Goal: Contribute content: Contribute content

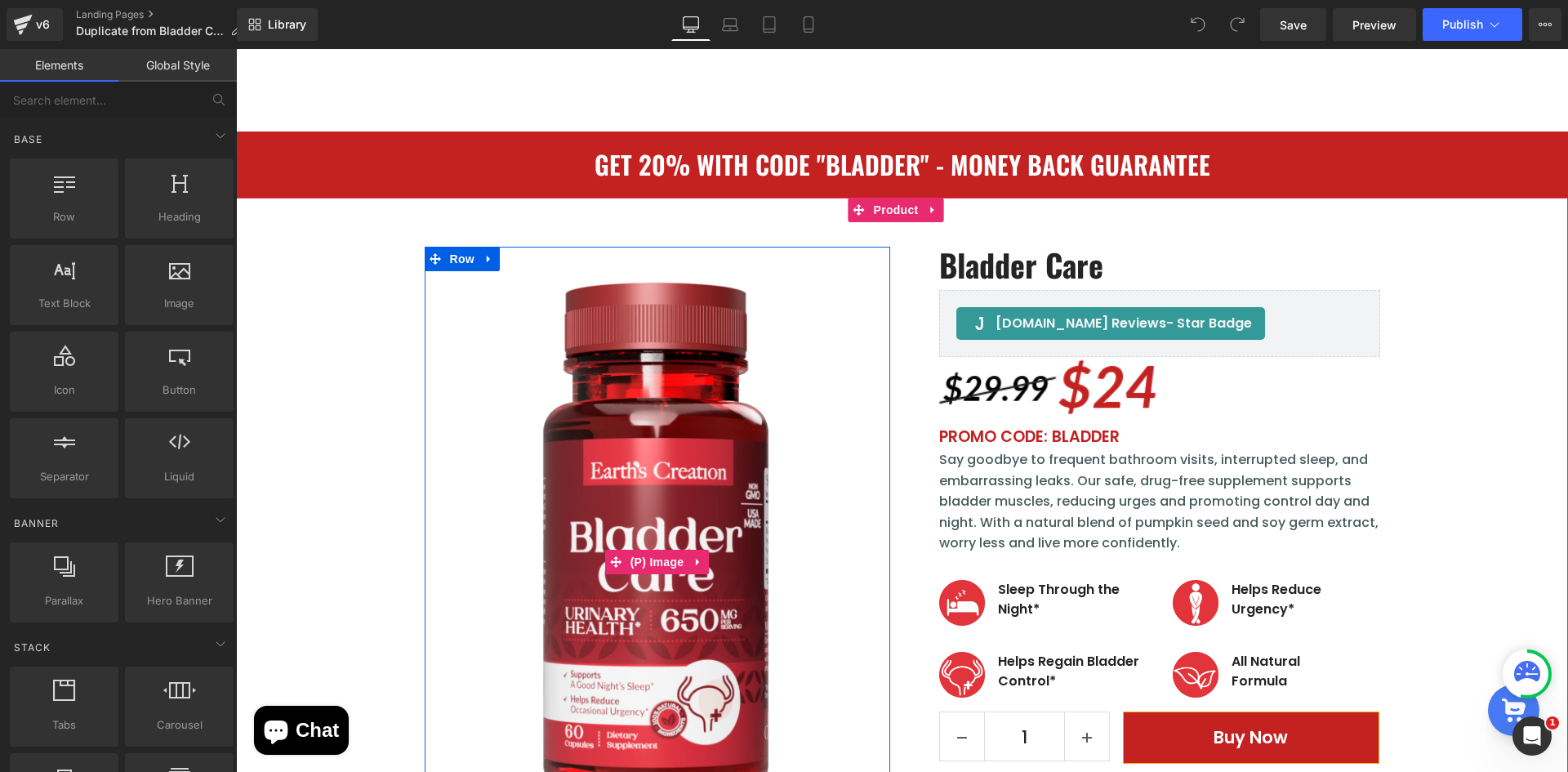
scroll to position [163, 0]
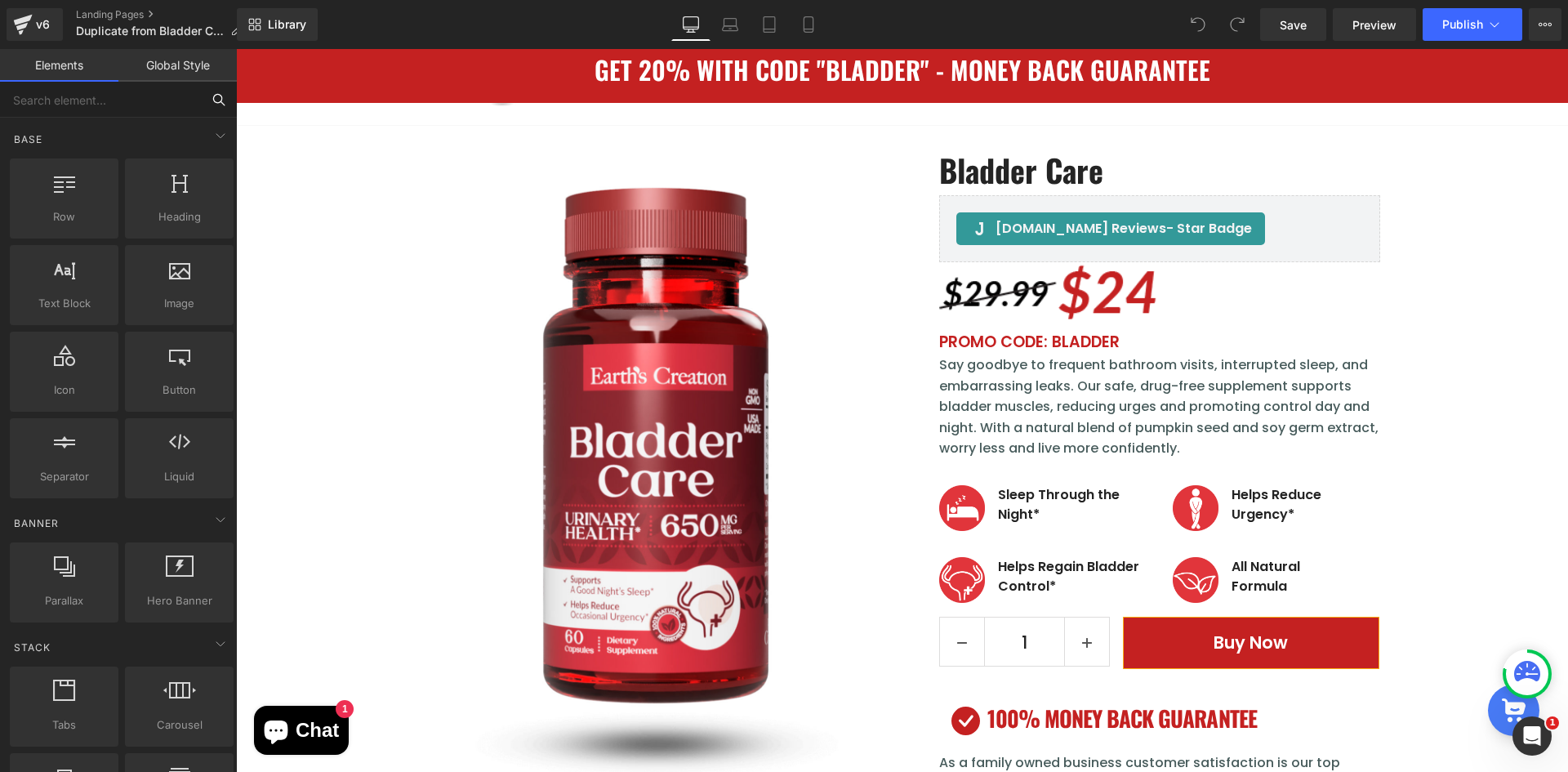
click at [151, 102] on input "text" at bounding box center [100, 100] width 201 height 36
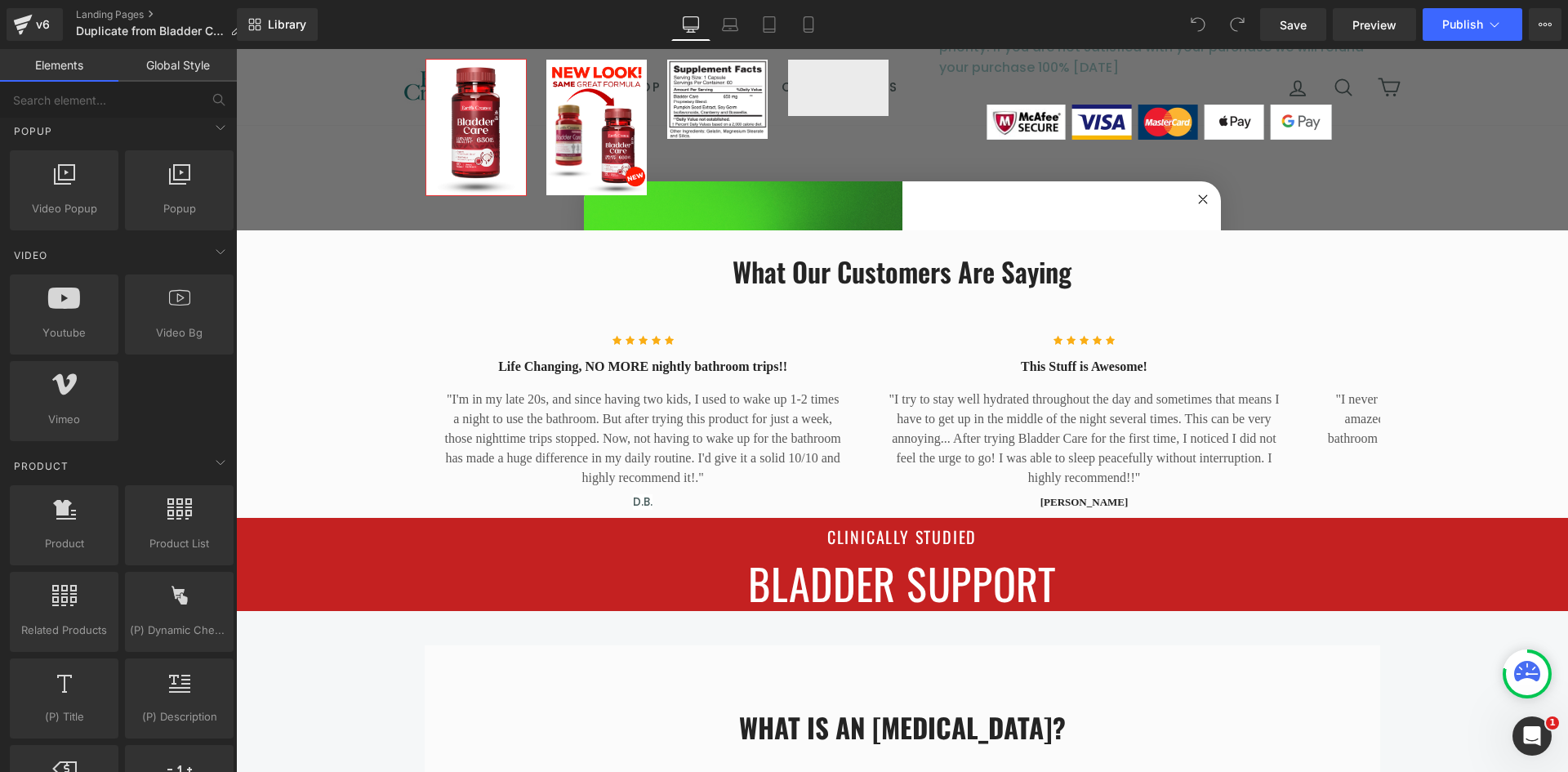
scroll to position [898, 0]
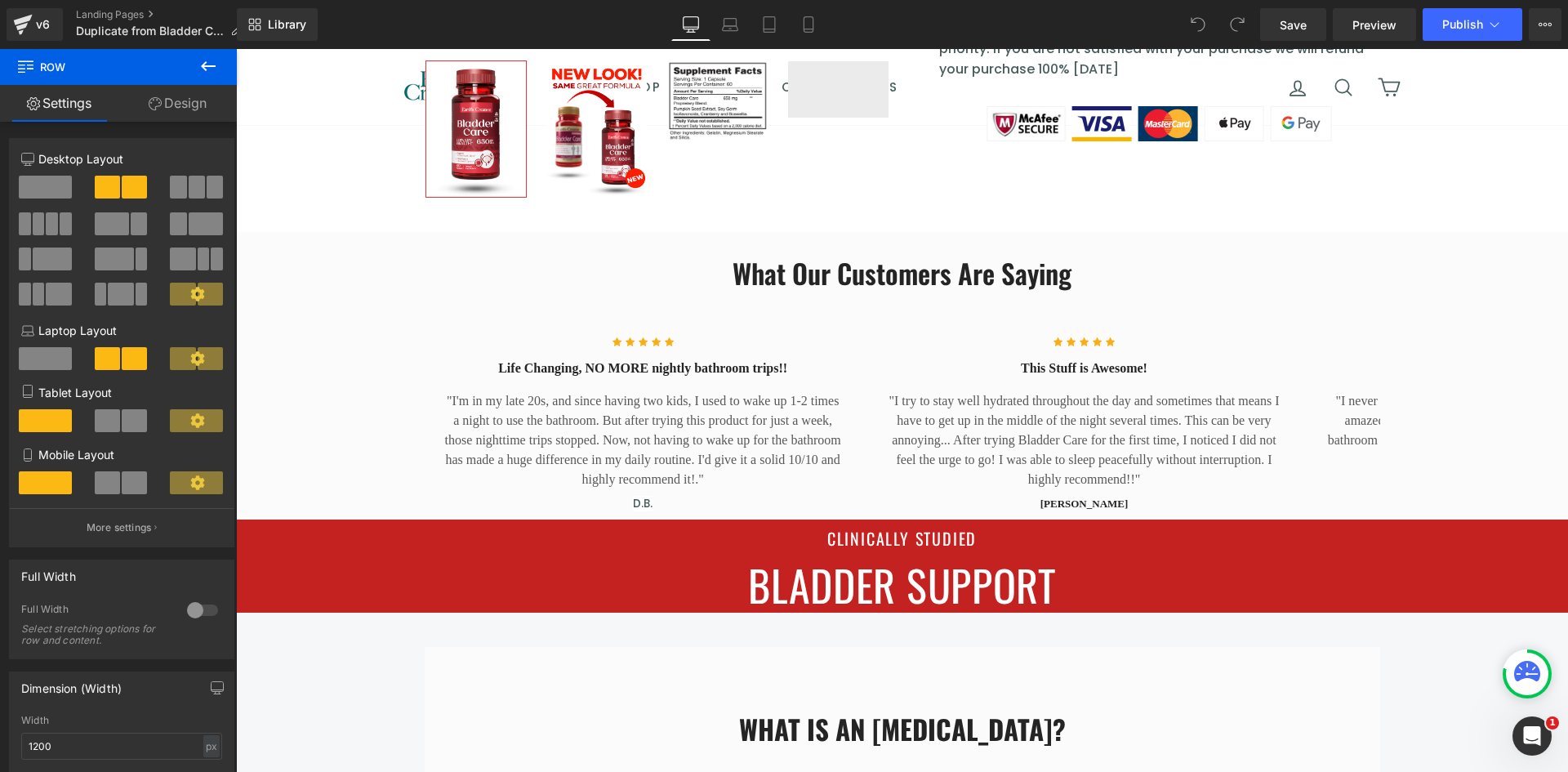
click at [207, 66] on icon at bounding box center [208, 67] width 20 height 20
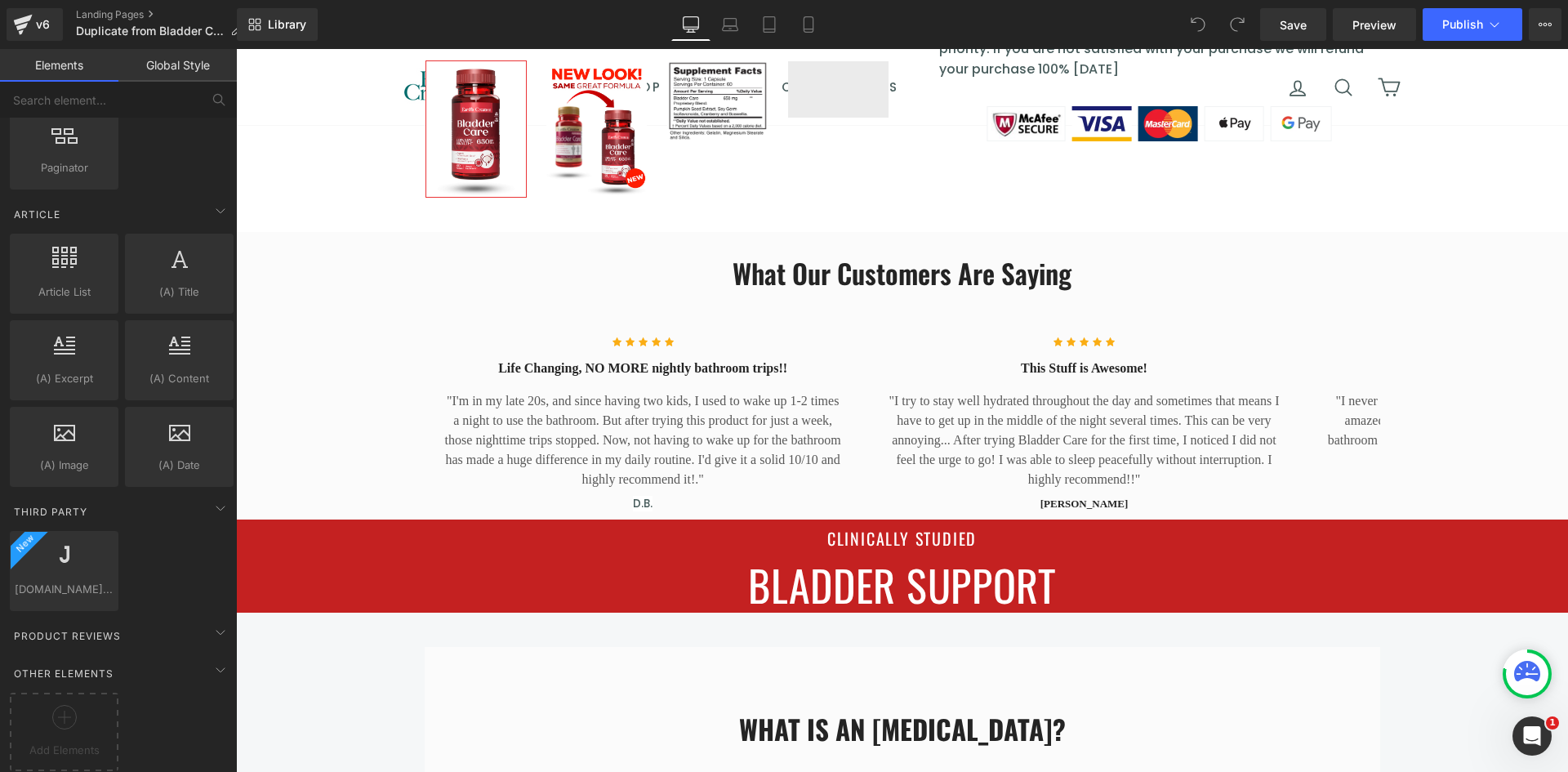
scroll to position [3036, 0]
click at [65, 723] on div at bounding box center [64, 722] width 101 height 37
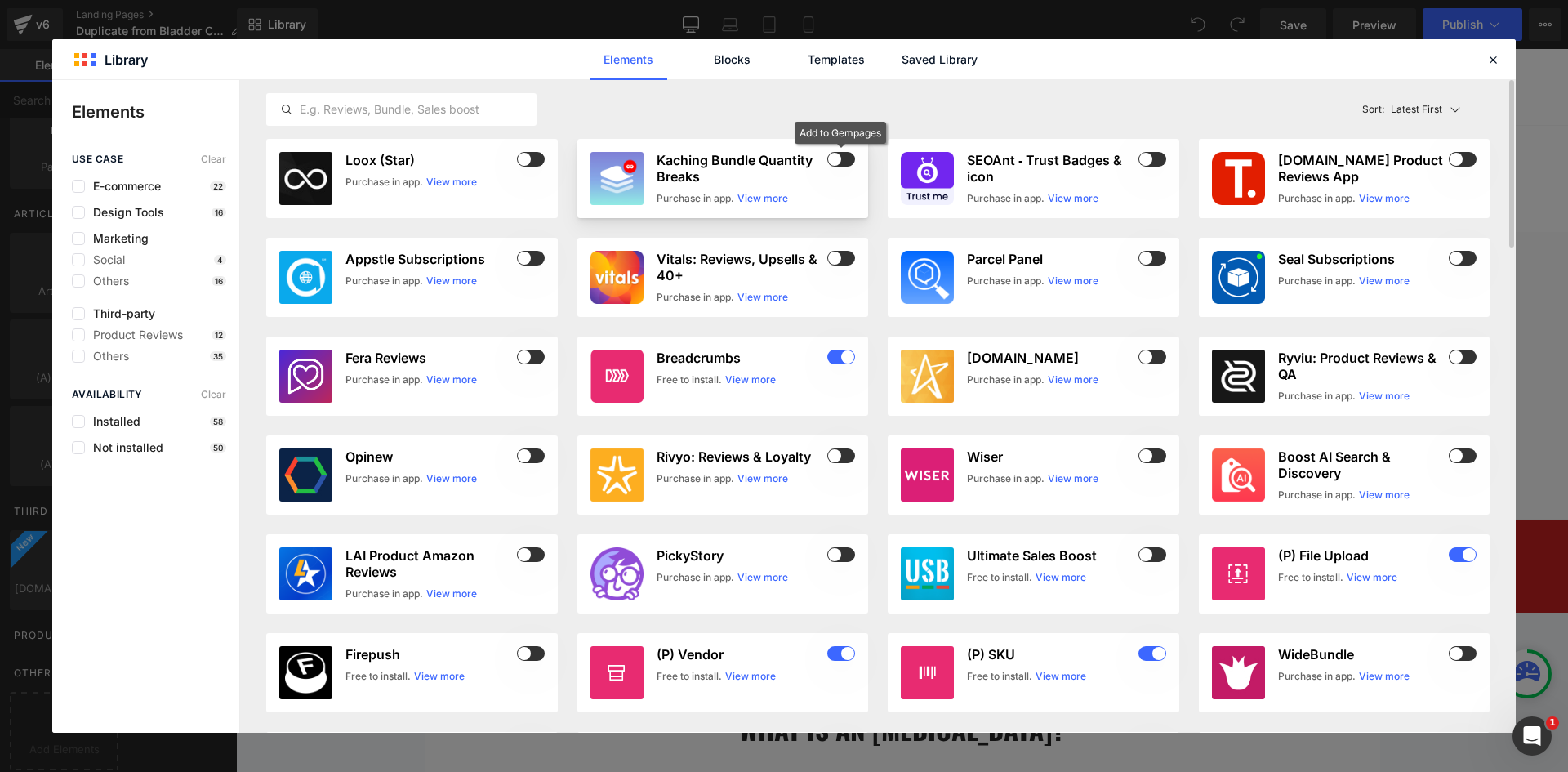
click at [842, 158] on span at bounding box center [841, 159] width 28 height 14
click at [1486, 61] on icon at bounding box center [1492, 59] width 14 height 14
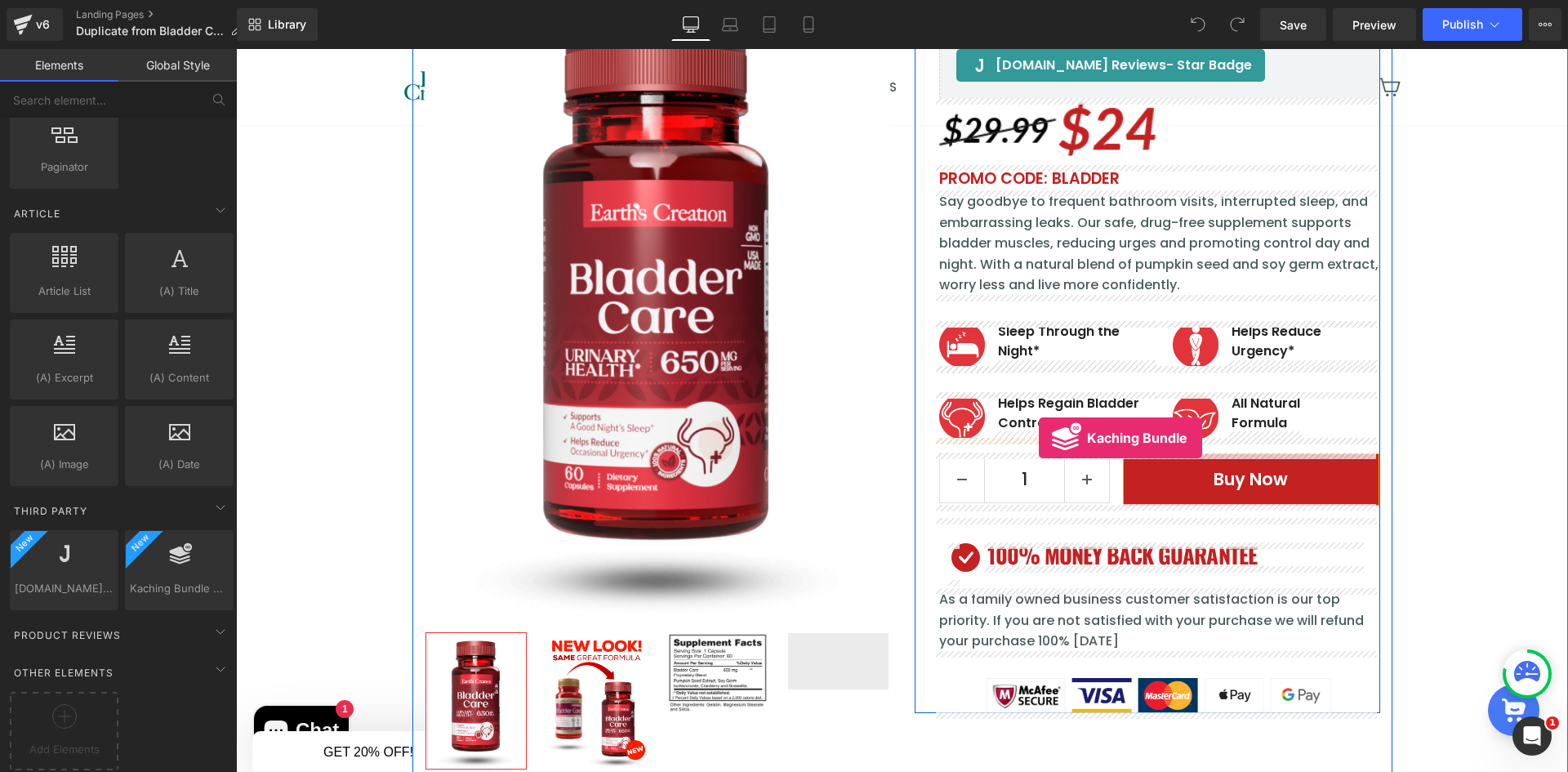
drag, startPoint x: 395, startPoint y: 624, endPoint x: 1038, endPoint y: 438, distance: 669.4
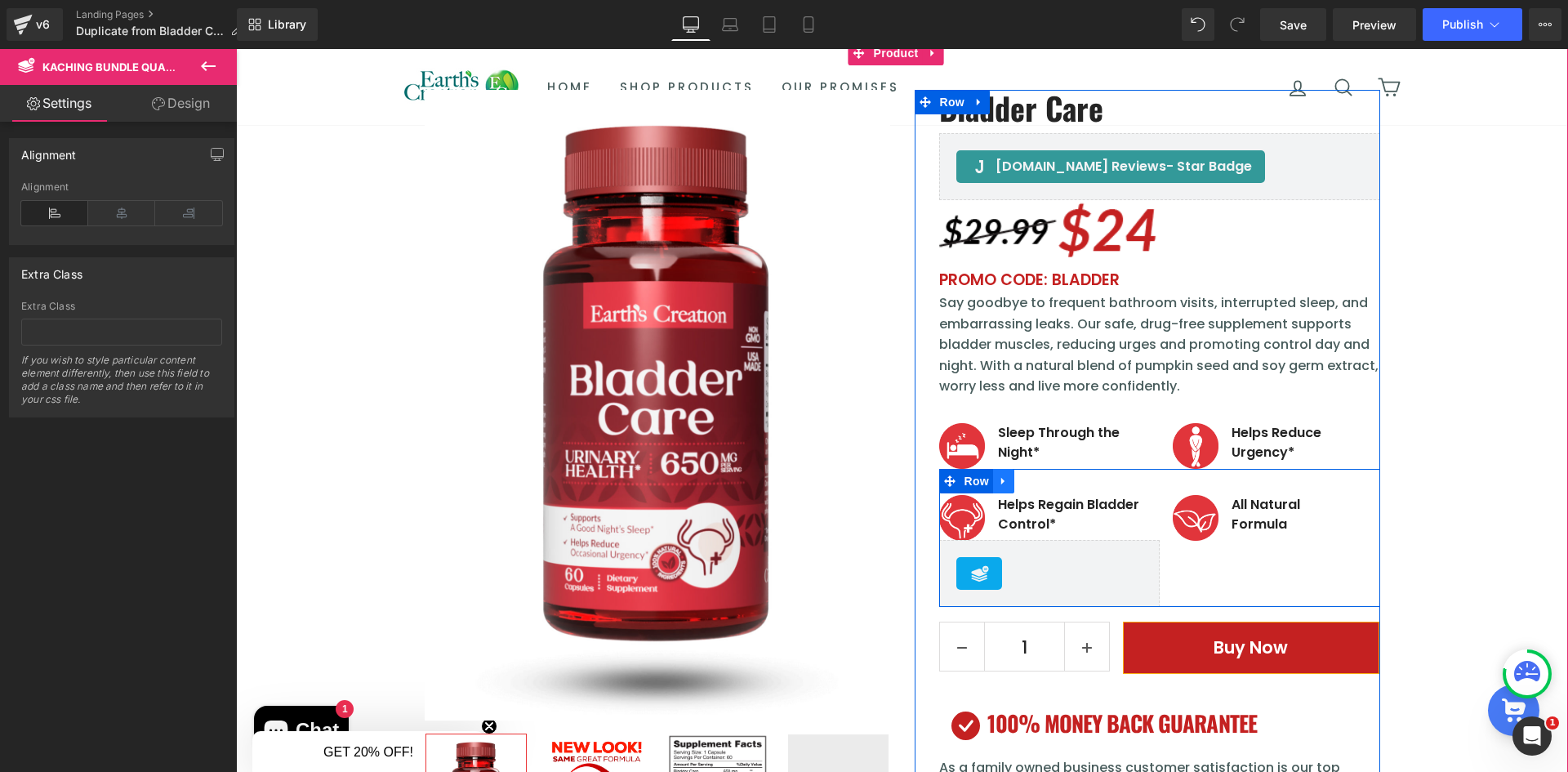
scroll to position [66, 0]
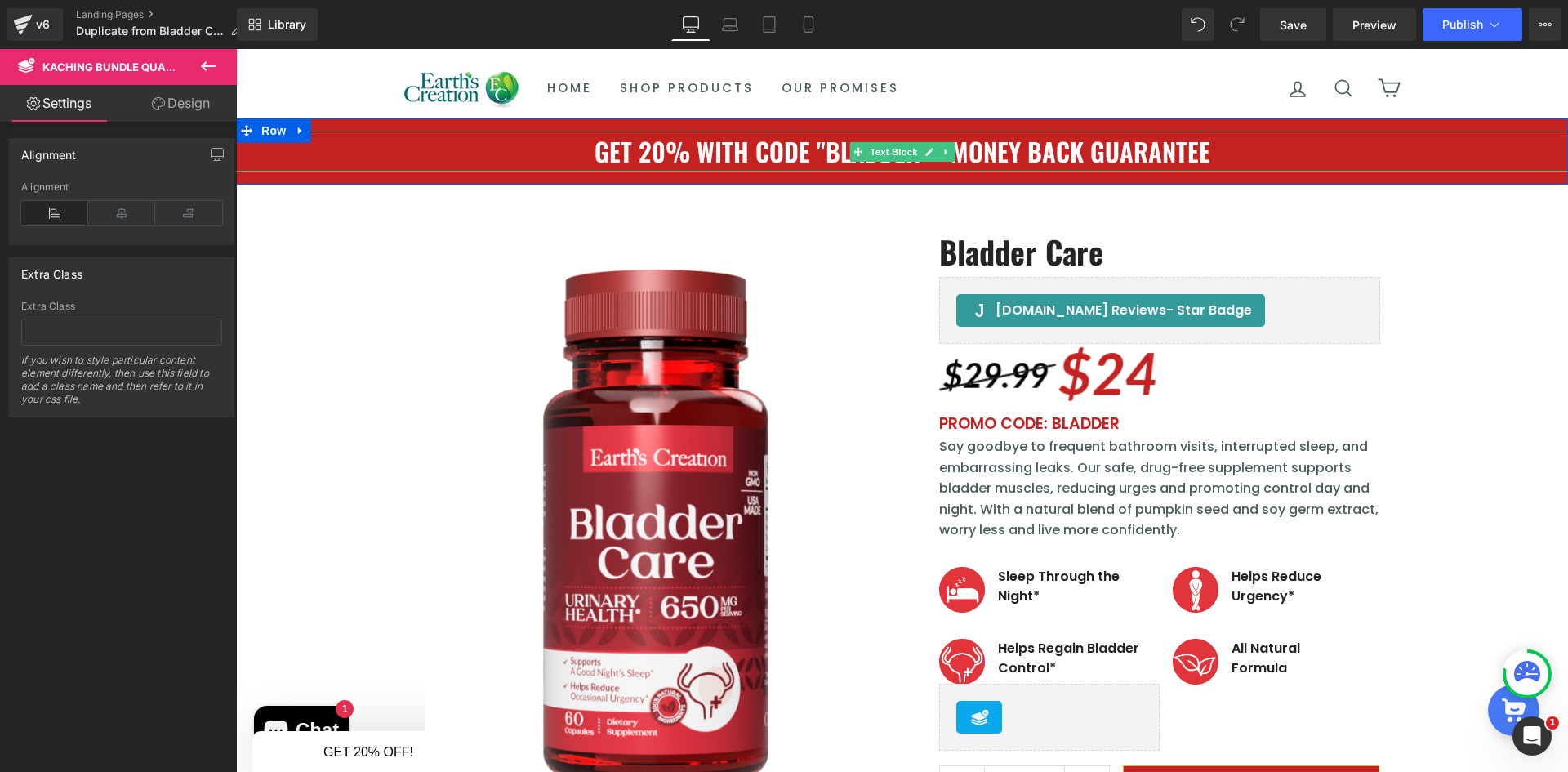
click at [699, 135] on div at bounding box center [902, 133] width 1332 height 5
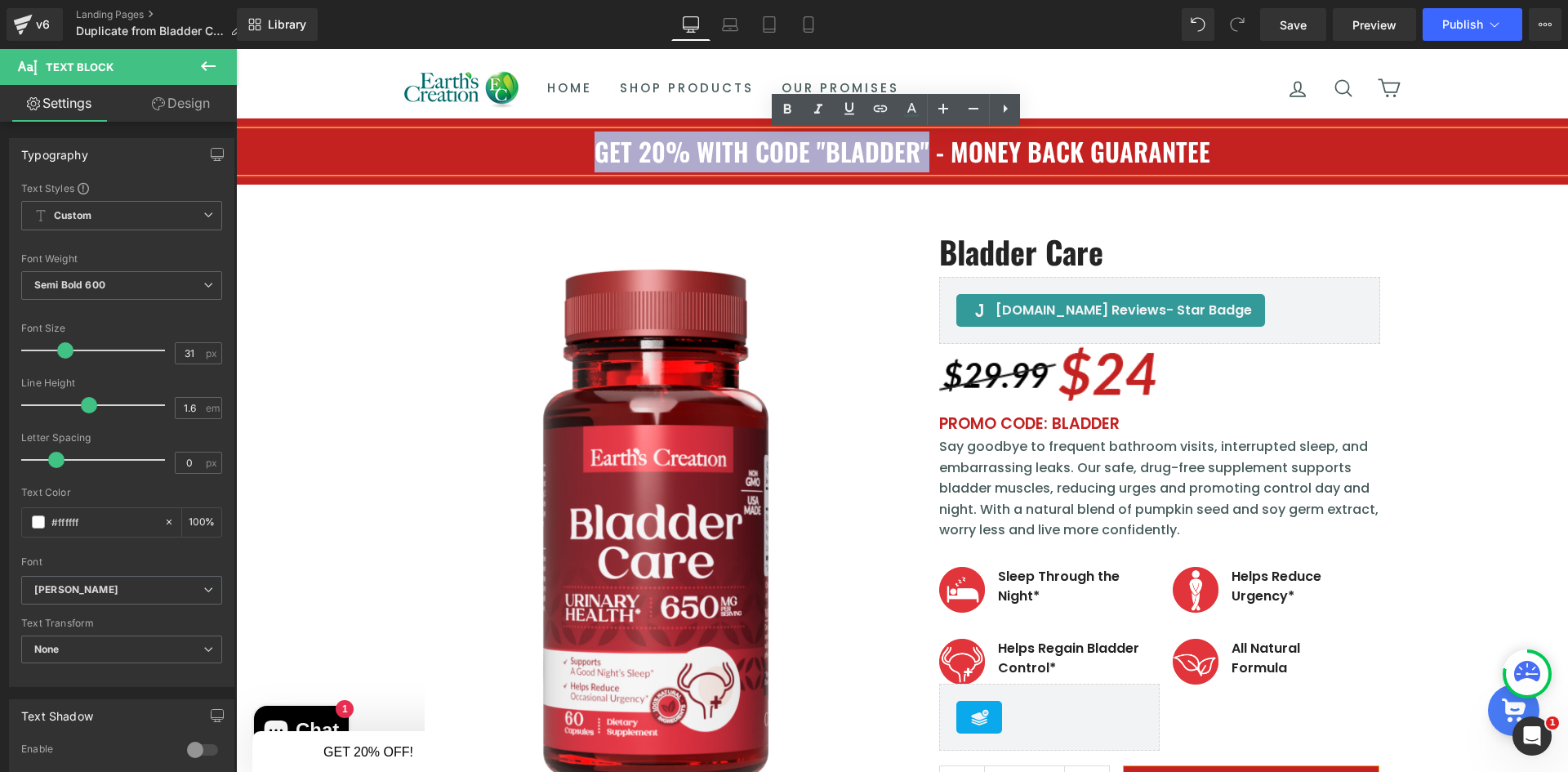
drag, startPoint x: 583, startPoint y: 154, endPoint x: 921, endPoint y: 159, distance: 338.0
click at [921, 159] on p "GET 20% WITH CODE "BLADDER" - MONEY BACK GUARANTEE" at bounding box center [902, 151] width 1332 height 41
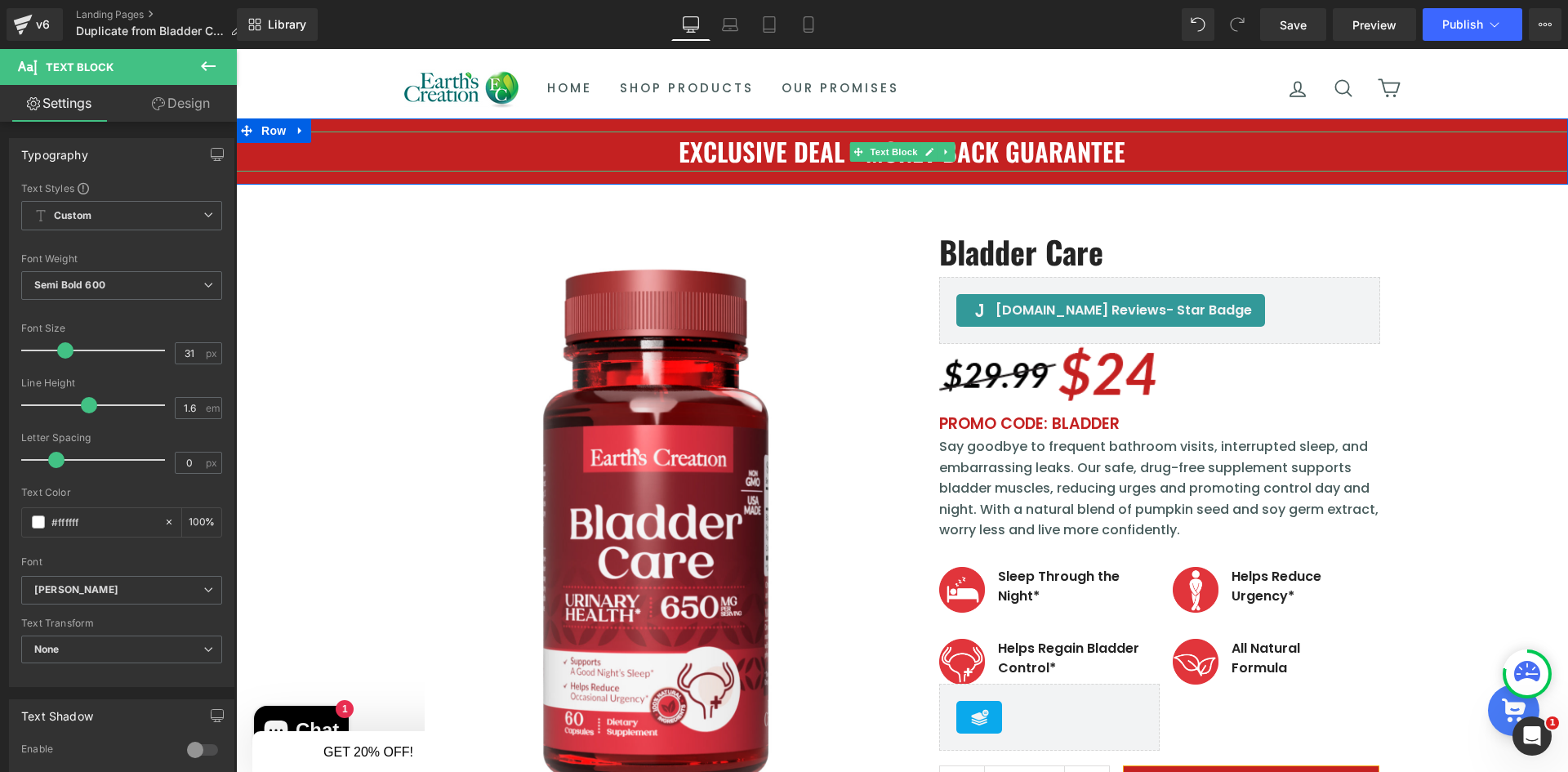
click at [811, 151] on p "EXCLUSIVE DEAL - MONEY BACK GUARANTEE" at bounding box center [902, 151] width 1332 height 41
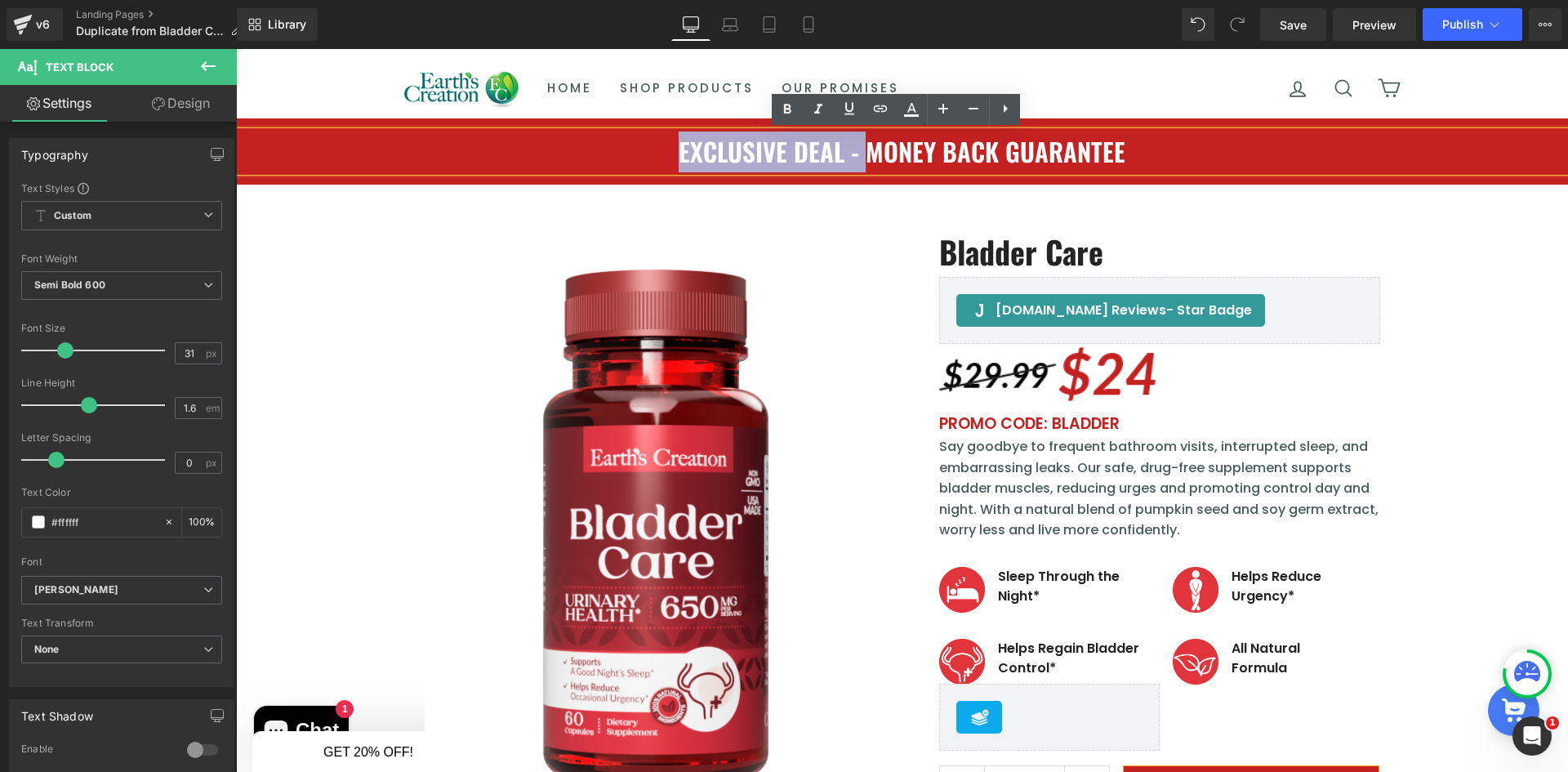
drag, startPoint x: 859, startPoint y: 149, endPoint x: 521, endPoint y: 132, distance: 338.4
click at [521, 132] on p "EXCLUSIVE DEAL - MONEY BACK GUARANTEE" at bounding box center [902, 151] width 1332 height 41
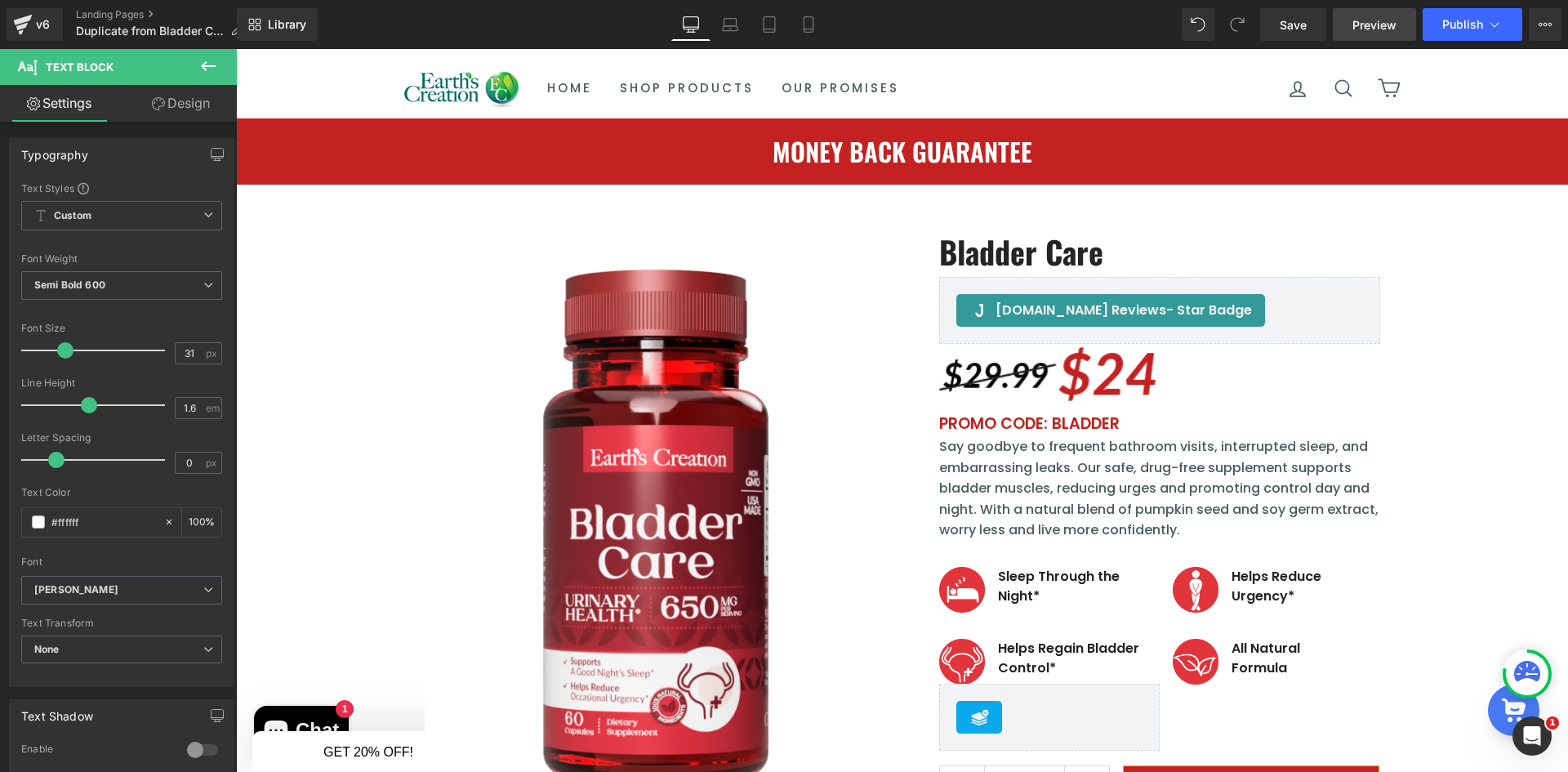
click at [1374, 28] on span "Preview" at bounding box center [1374, 24] width 44 height 17
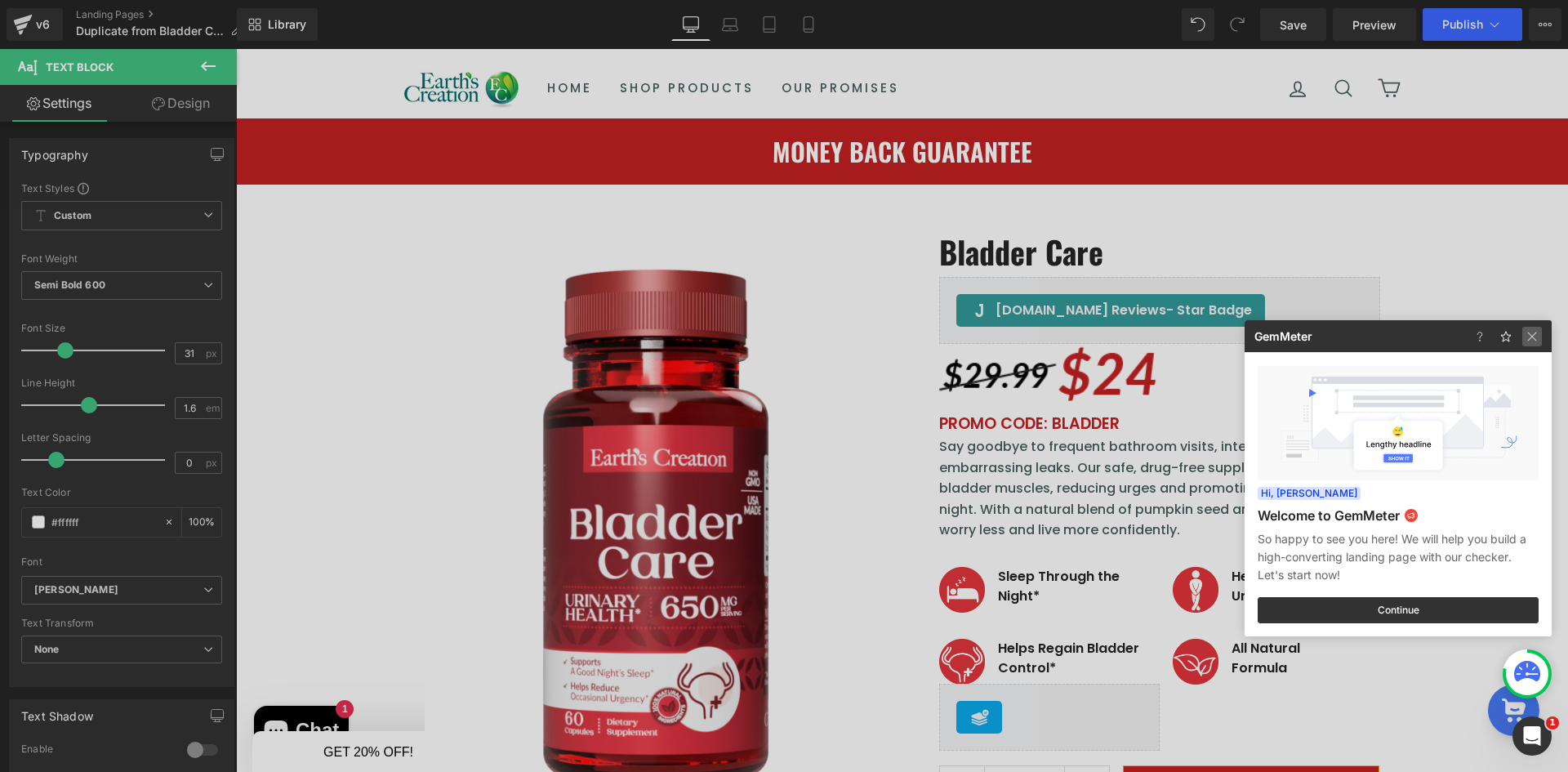
drag, startPoint x: 1537, startPoint y: 340, endPoint x: 1290, endPoint y: 310, distance: 248.8
click at [0, 0] on img at bounding box center [0, 0] width 0 height 0
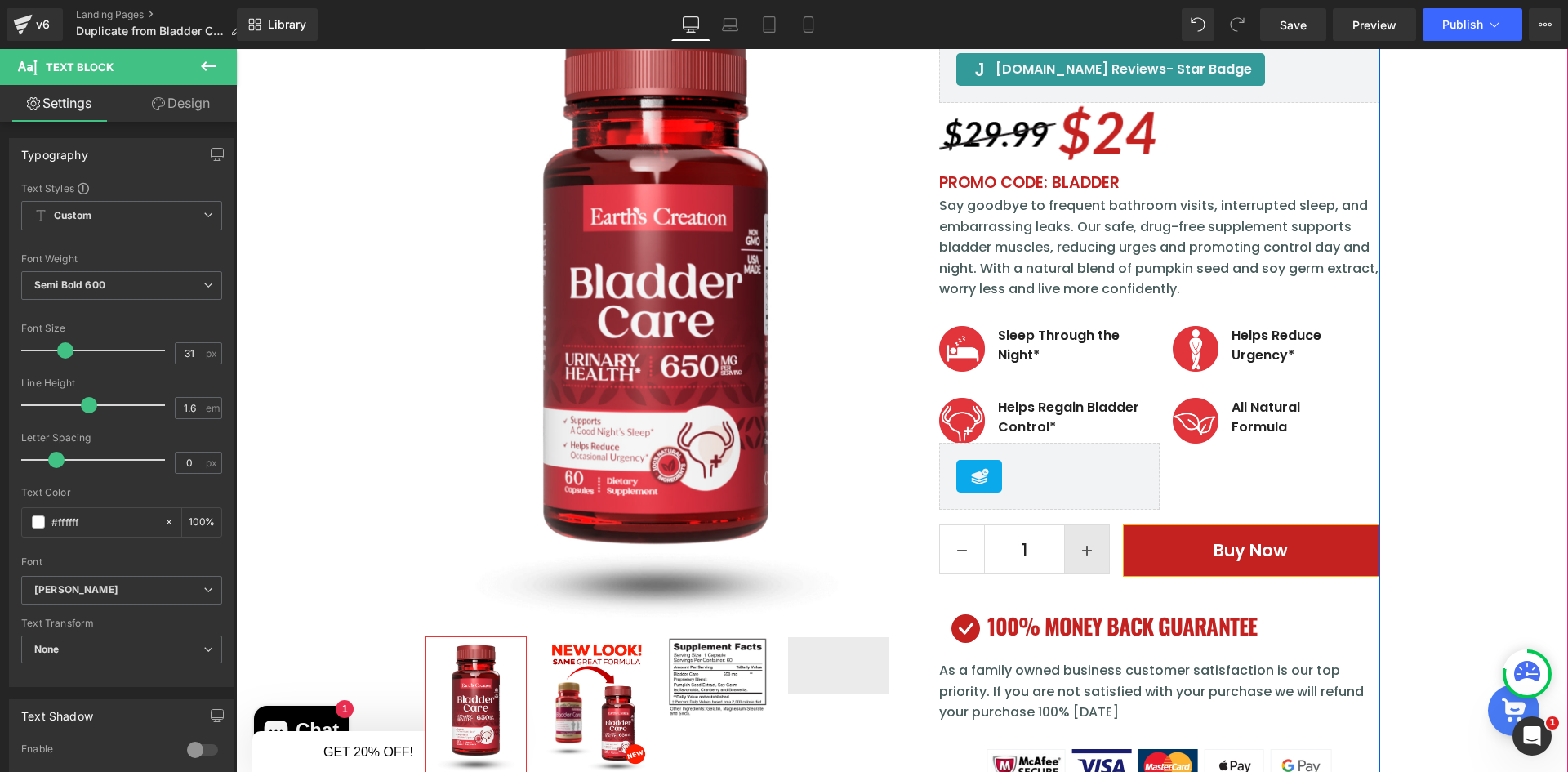
scroll to position [311, 0]
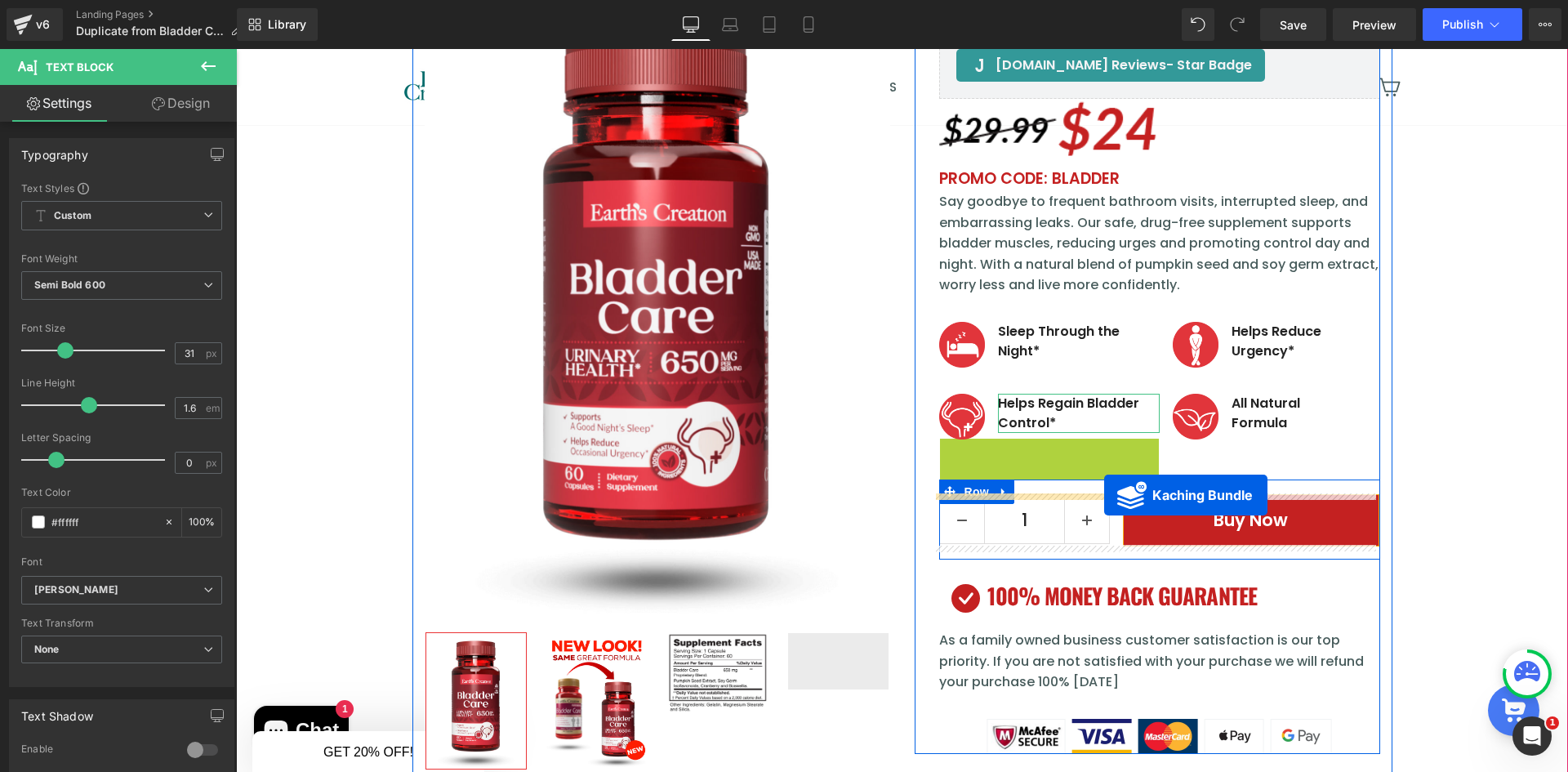
drag, startPoint x: 983, startPoint y: 453, endPoint x: 1104, endPoint y: 495, distance: 128.1
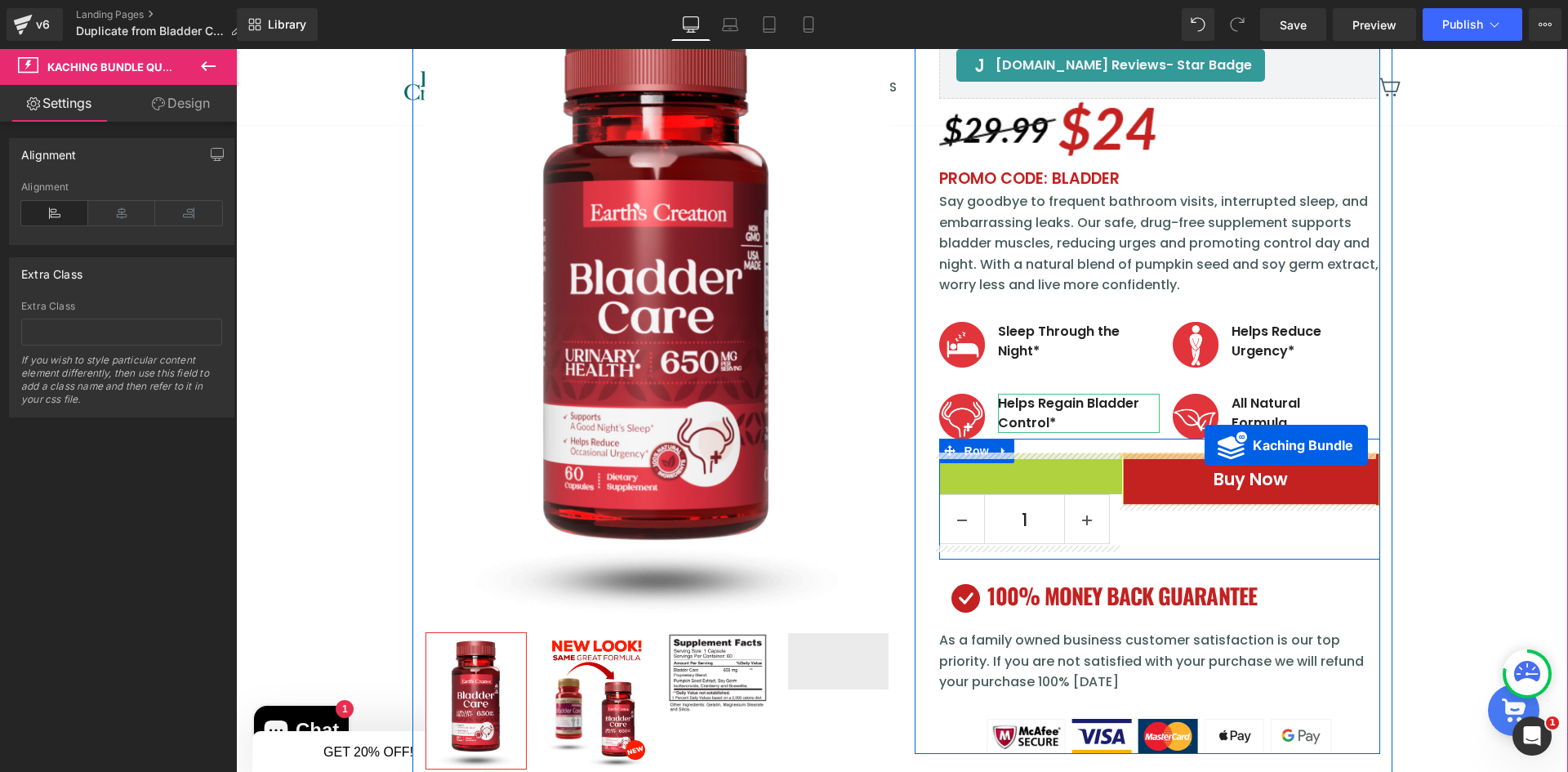
drag, startPoint x: 1048, startPoint y: 466, endPoint x: 1205, endPoint y: 445, distance: 158.4
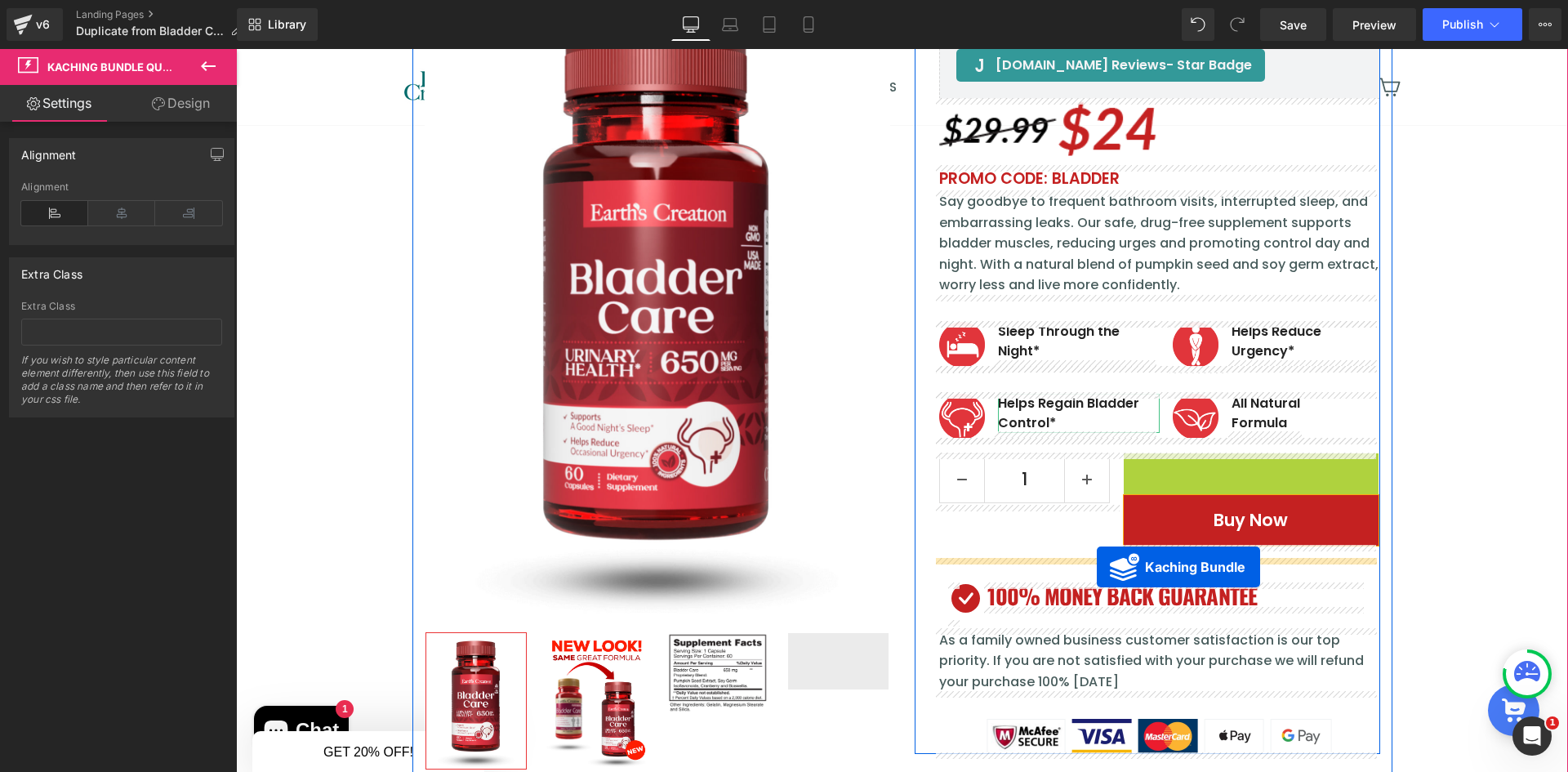
drag, startPoint x: 1172, startPoint y: 465, endPoint x: 1097, endPoint y: 567, distance: 126.6
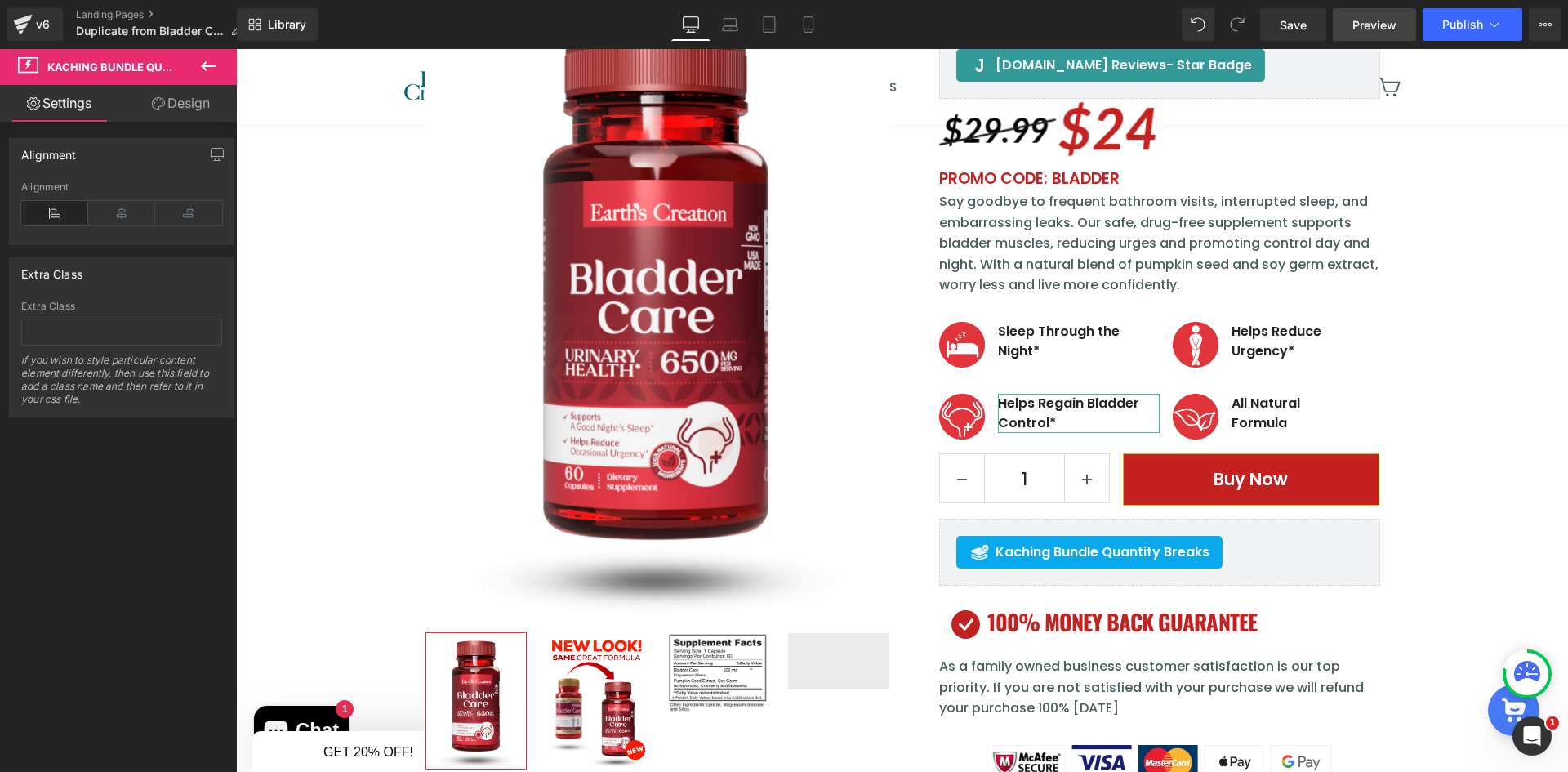
click at [1392, 32] on span "Preview" at bounding box center [1374, 24] width 44 height 17
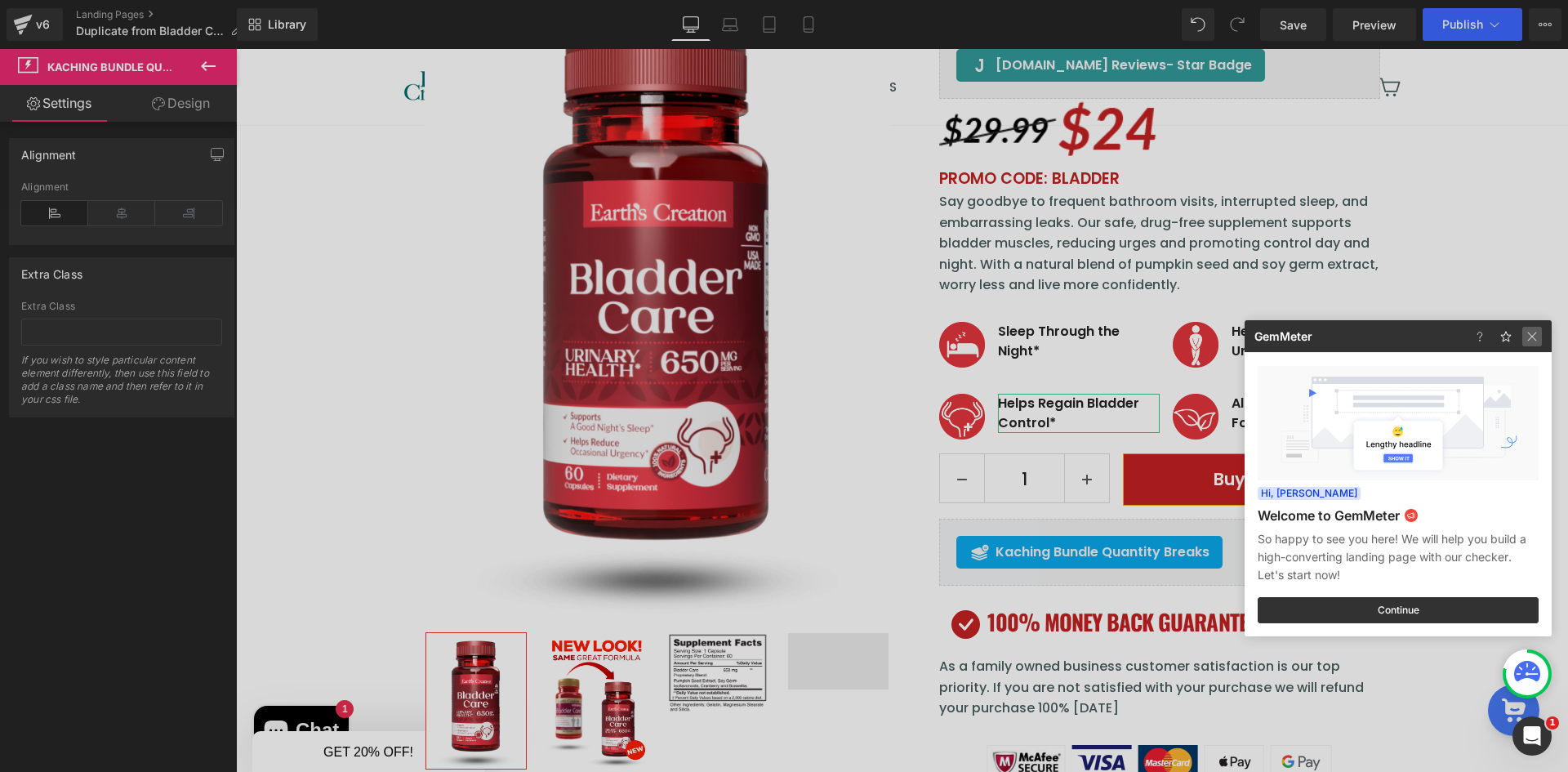
drag, startPoint x: 1537, startPoint y: 336, endPoint x: 1161, endPoint y: 23, distance: 489.2
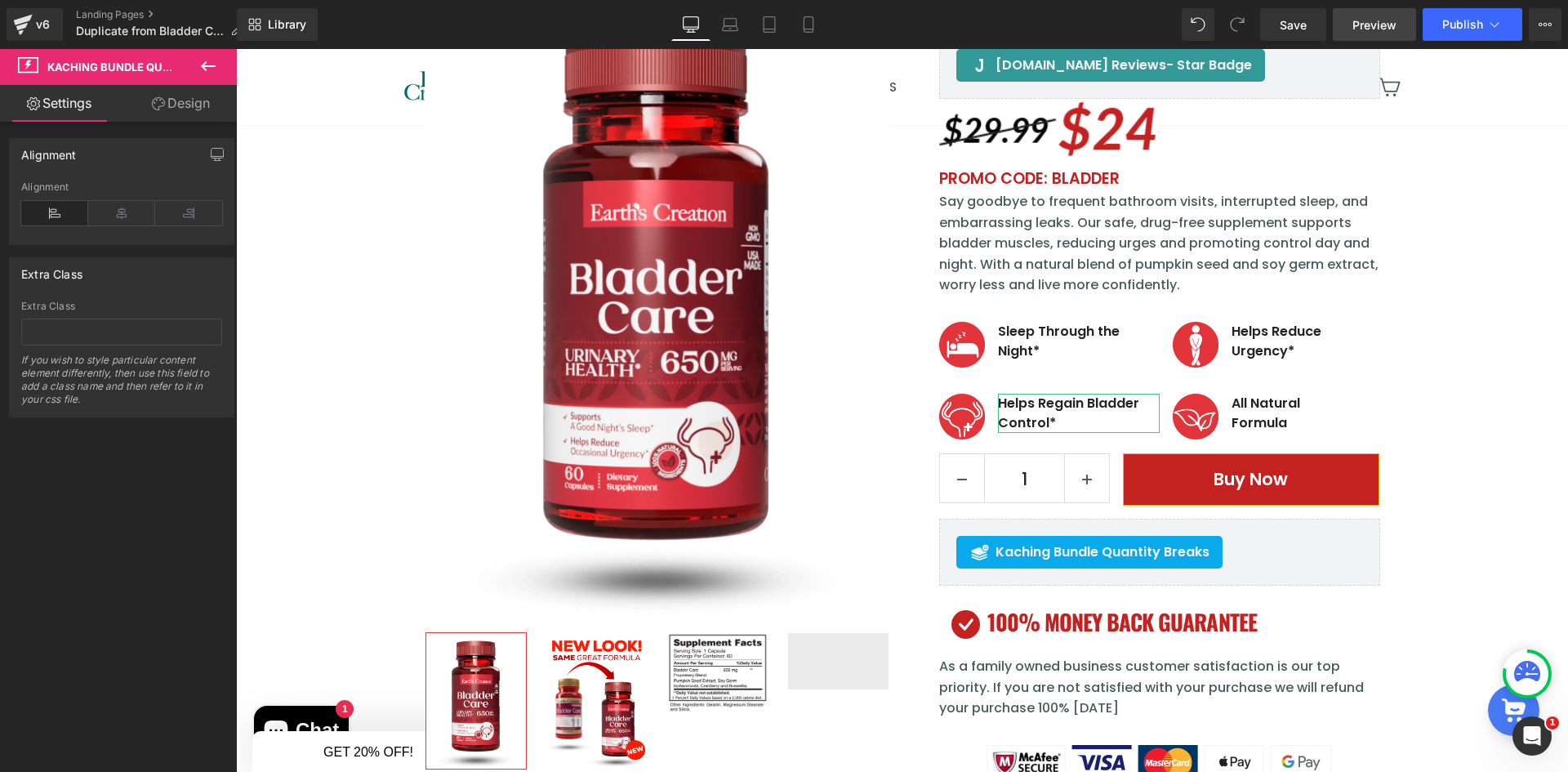
drag, startPoint x: 1293, startPoint y: 19, endPoint x: 1341, endPoint y: 27, distance: 48.7
click at [1293, 19] on span "Save" at bounding box center [1293, 24] width 27 height 17
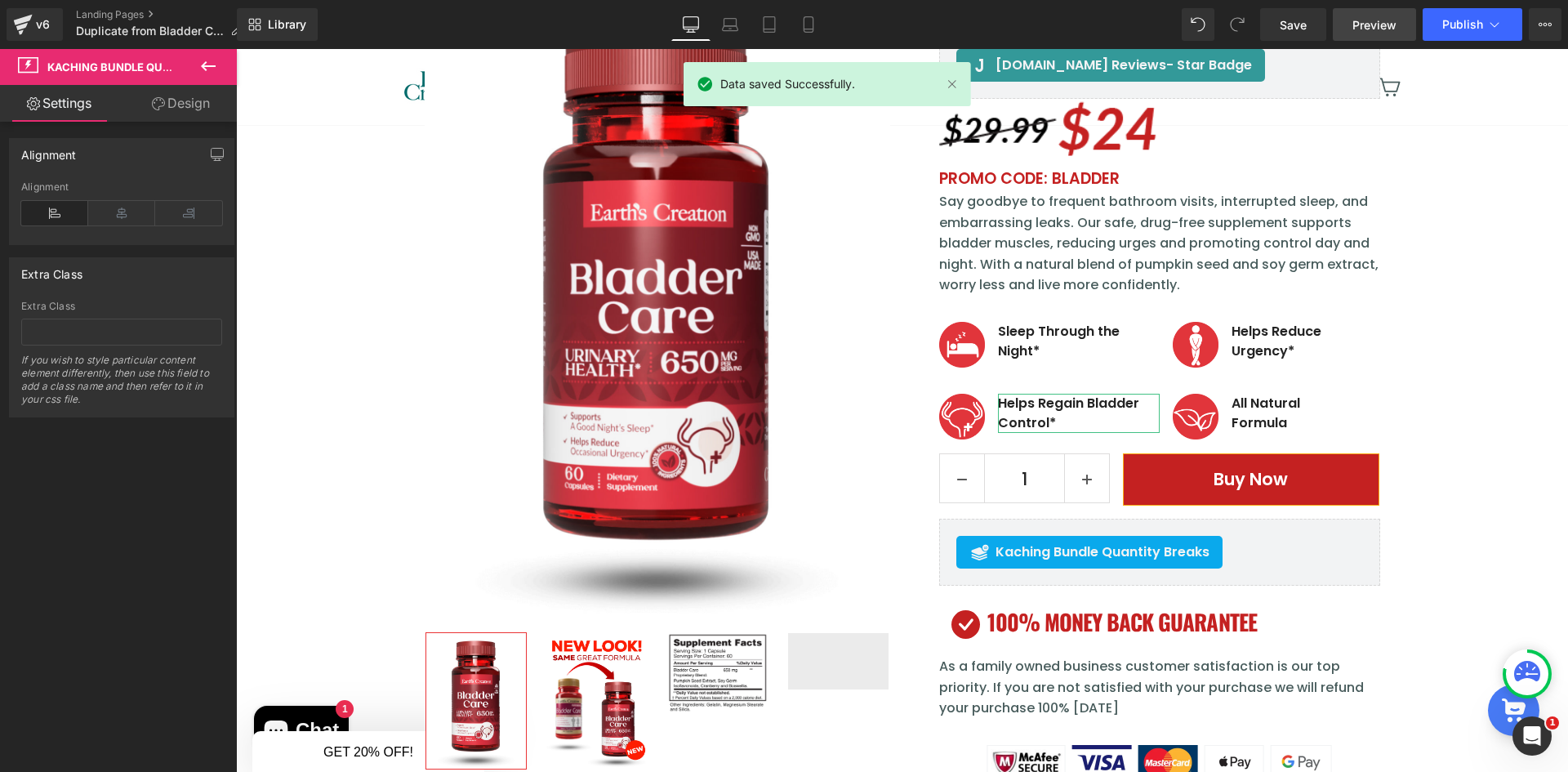
click at [1386, 26] on span "Preview" at bounding box center [1374, 24] width 44 height 17
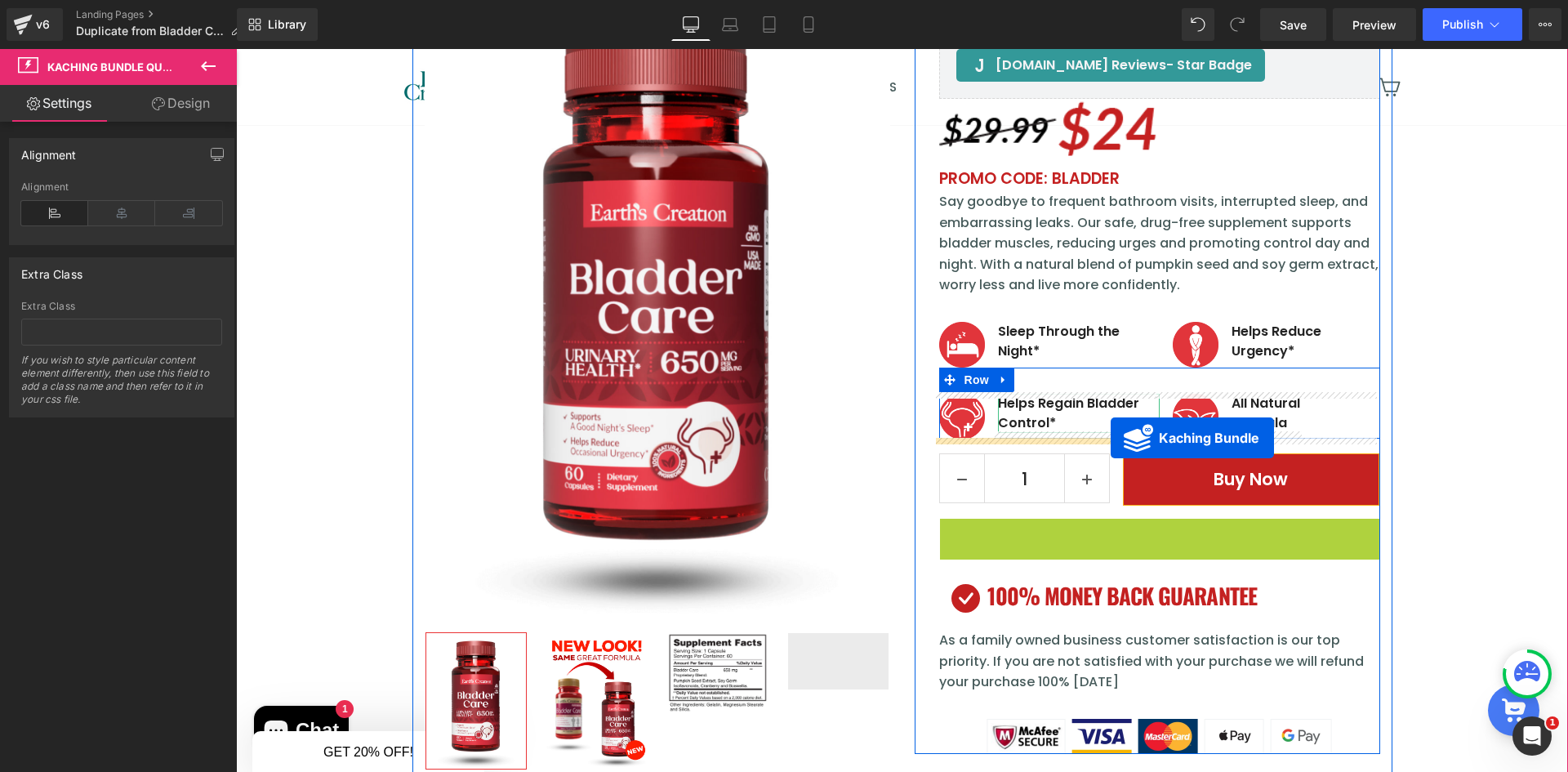
drag, startPoint x: 1114, startPoint y: 531, endPoint x: 1110, endPoint y: 438, distance: 93.1
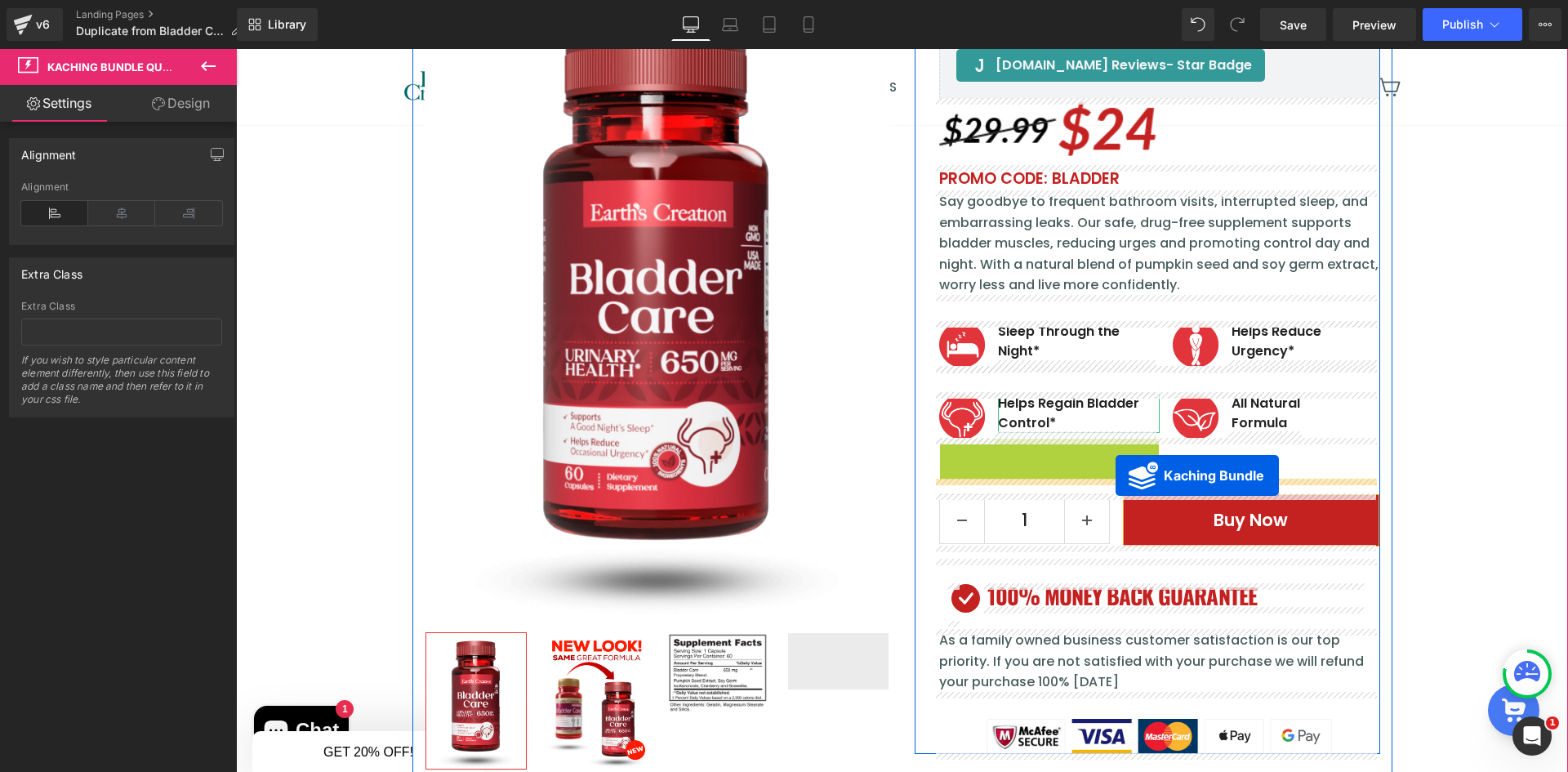
drag, startPoint x: 1060, startPoint y: 456, endPoint x: 1116, endPoint y: 476, distance: 59.5
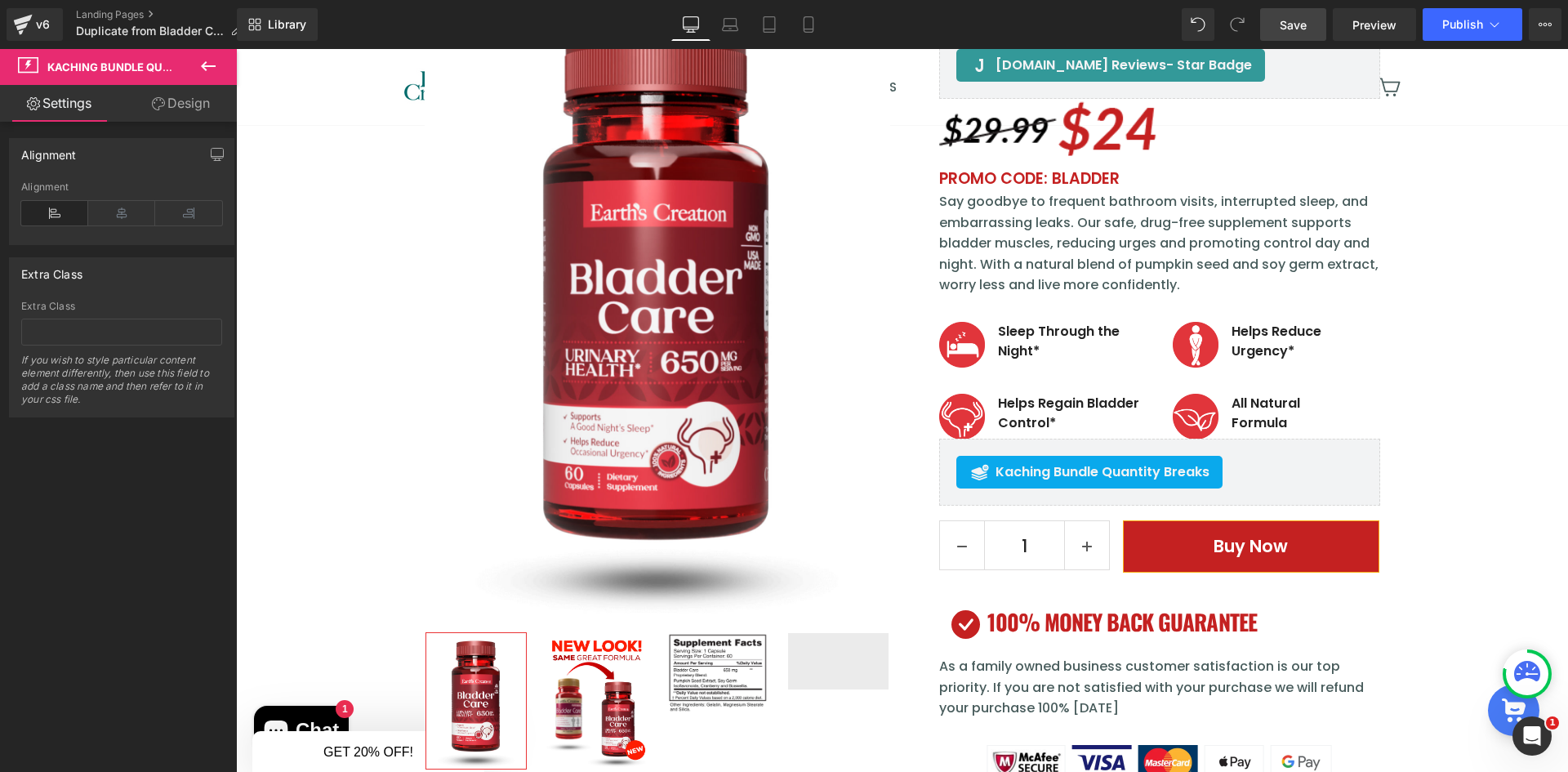
click at [1283, 25] on span "Save" at bounding box center [1293, 24] width 27 height 17
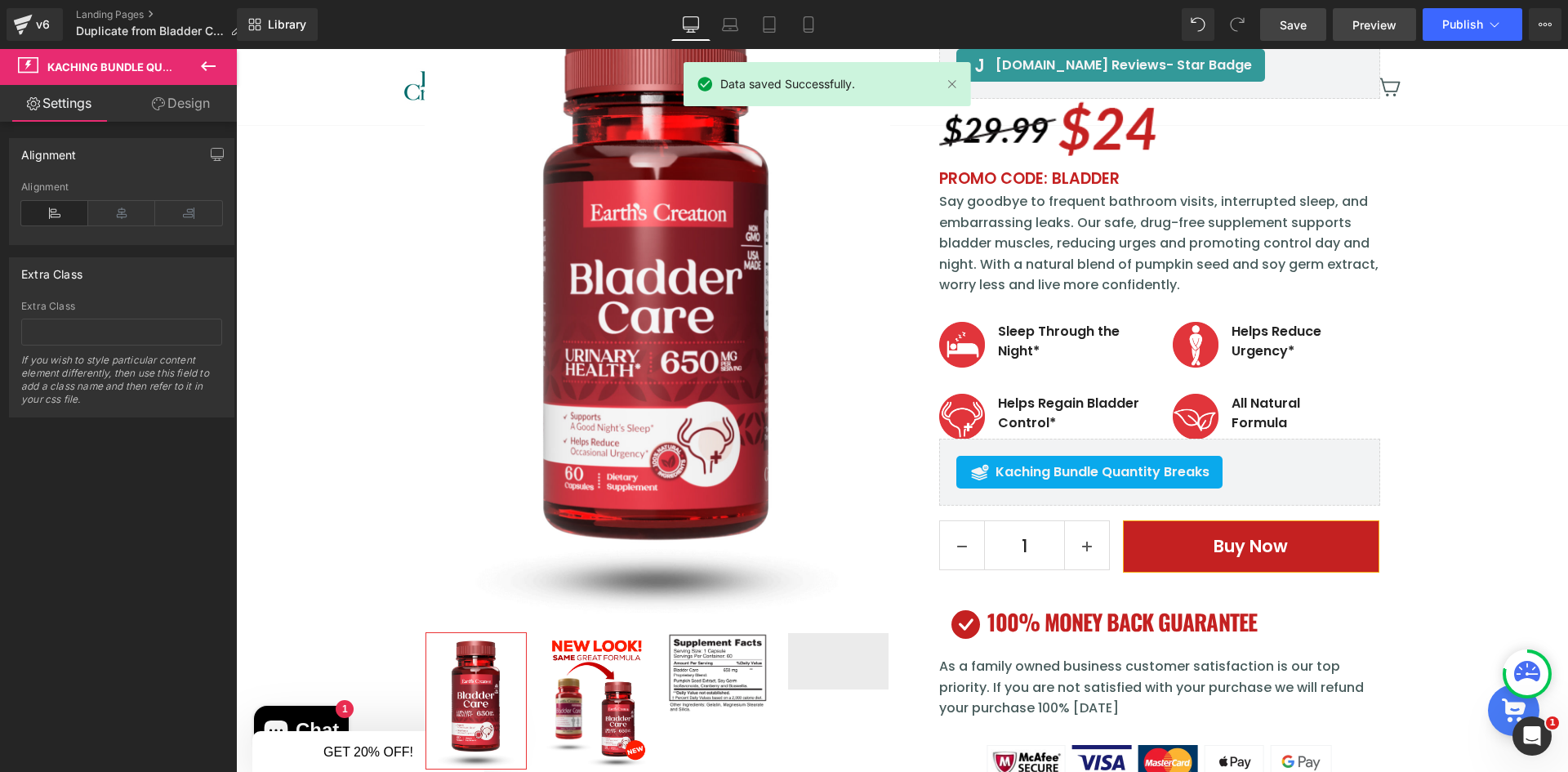
click at [1371, 20] on span "Preview" at bounding box center [1374, 24] width 44 height 17
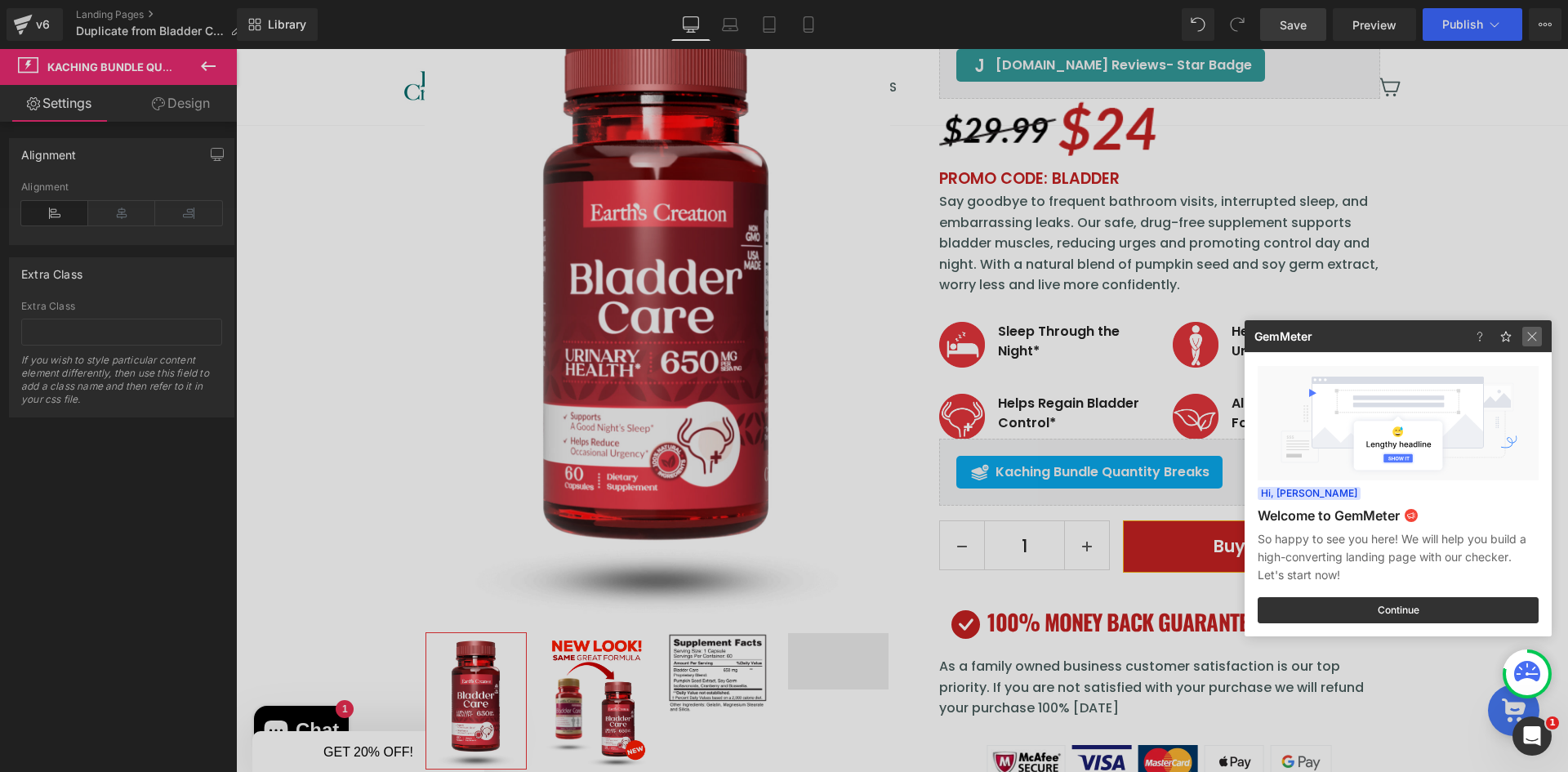
click at [1527, 338] on img at bounding box center [1532, 337] width 20 height 20
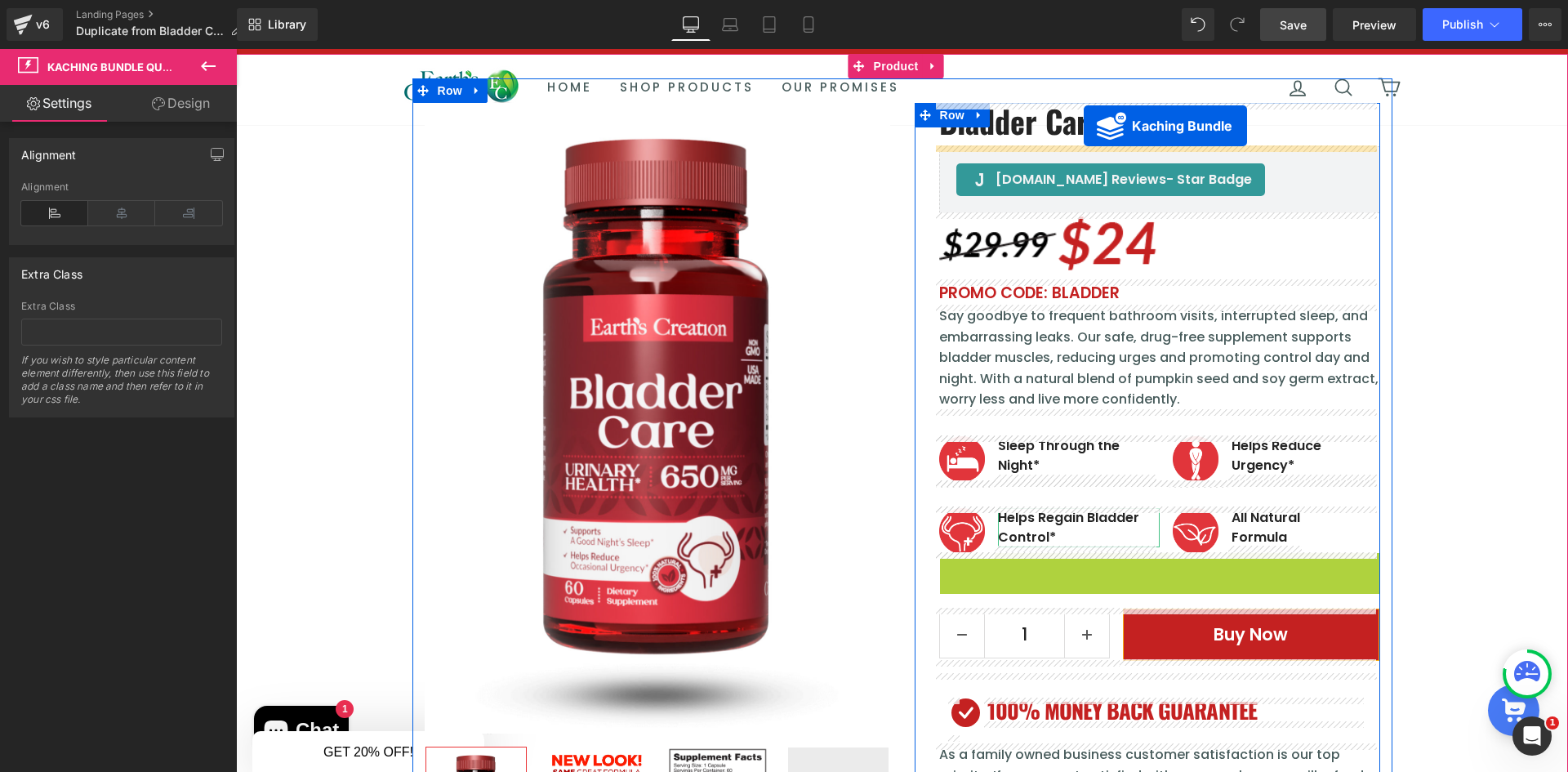
scroll to position [179, 0]
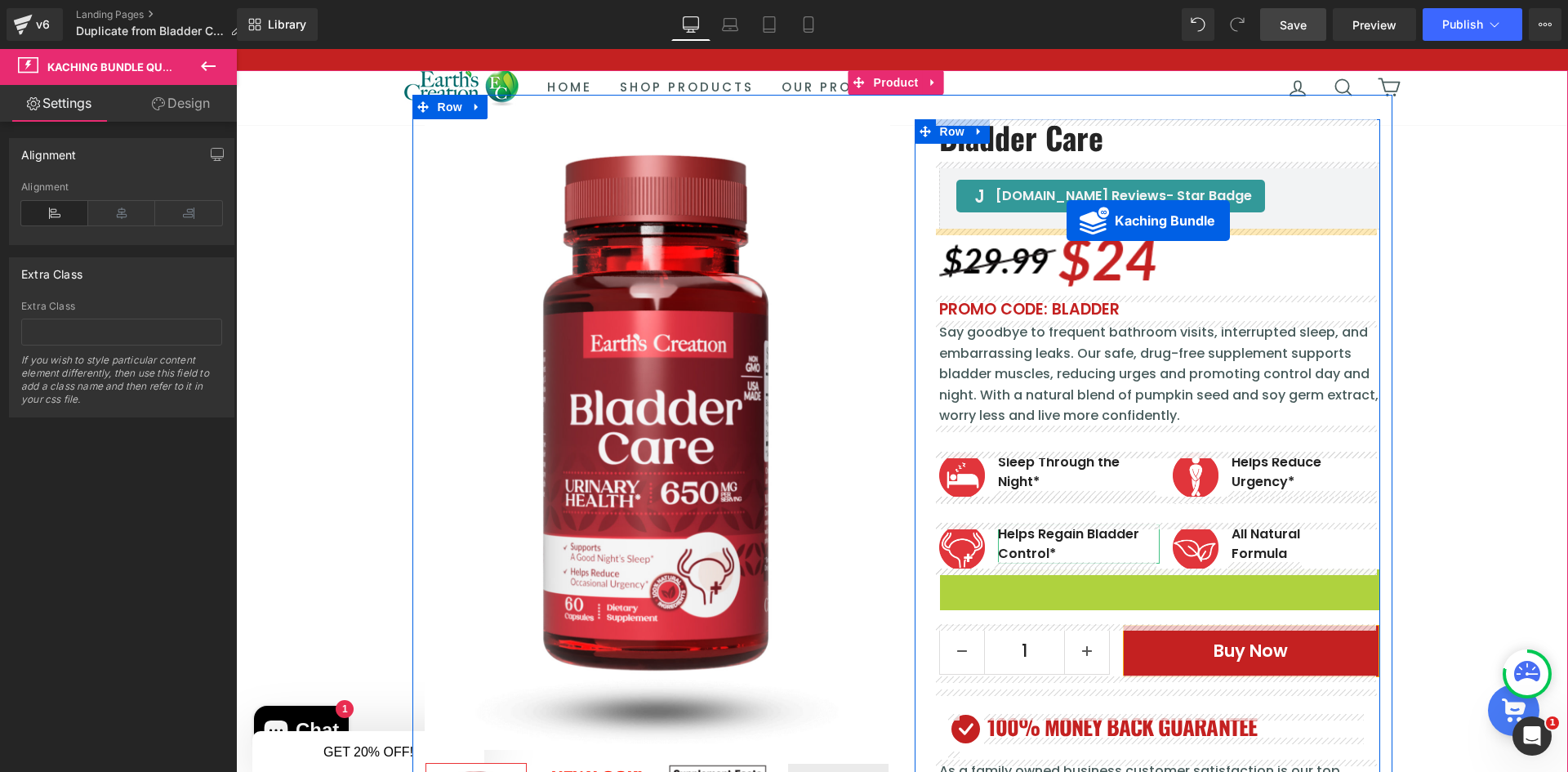
drag, startPoint x: 1098, startPoint y: 454, endPoint x: 1066, endPoint y: 221, distance: 235.2
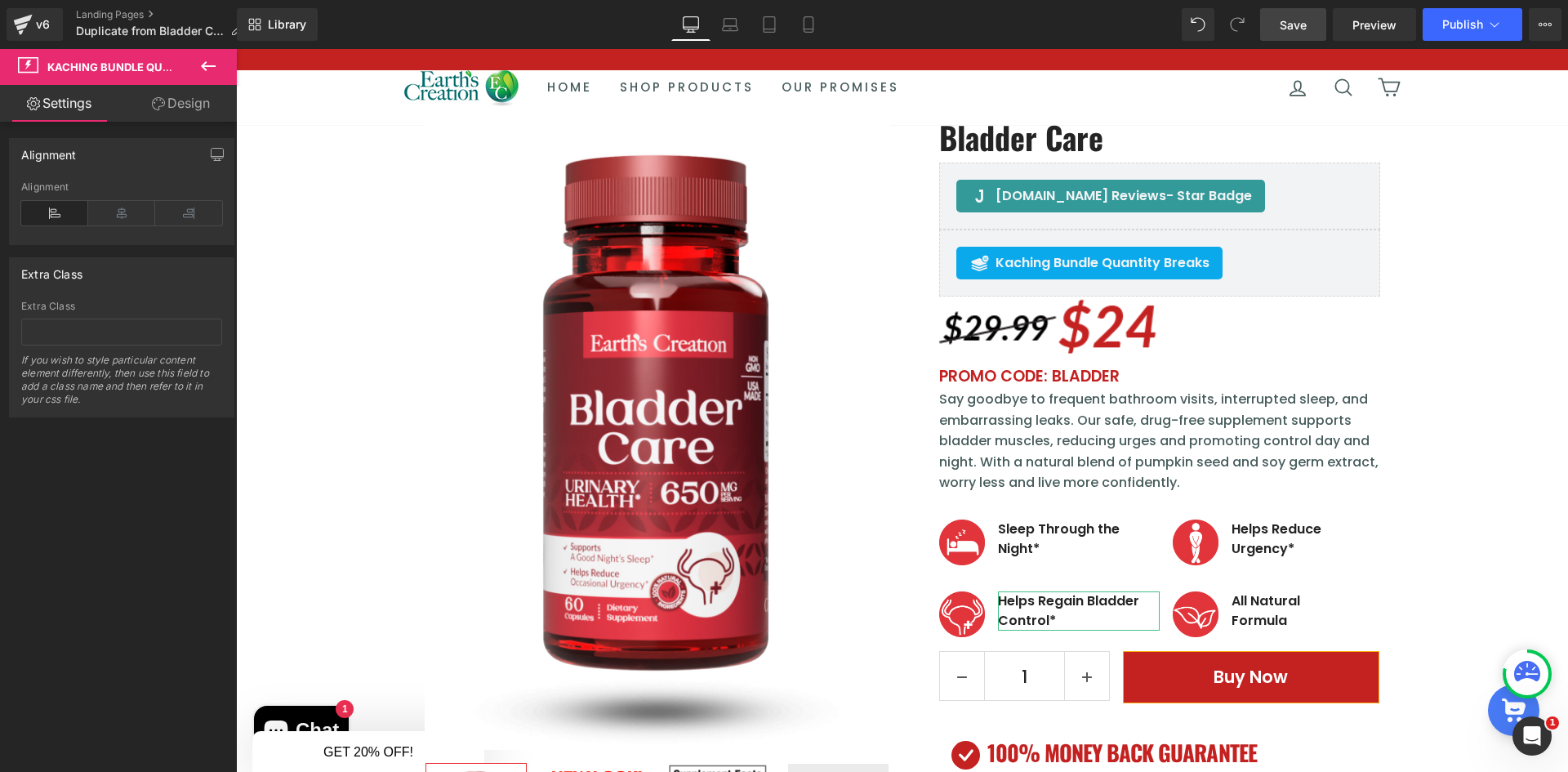
drag, startPoint x: 1310, startPoint y: 32, endPoint x: 1322, endPoint y: 32, distance: 12.0
click at [1310, 32] on link "Save" at bounding box center [1292, 24] width 66 height 32
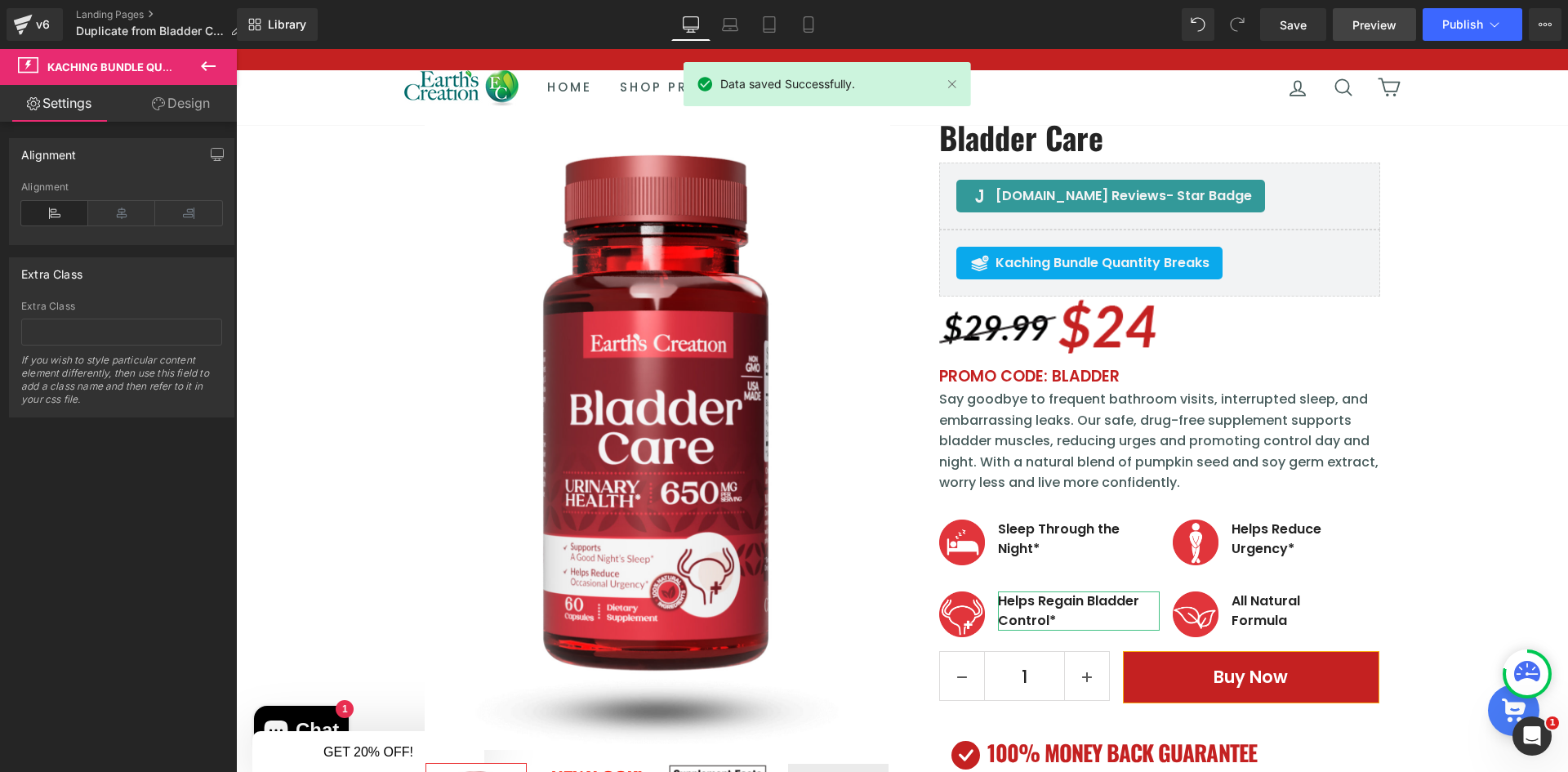
click at [1389, 31] on span "Preview" at bounding box center [1374, 24] width 44 height 17
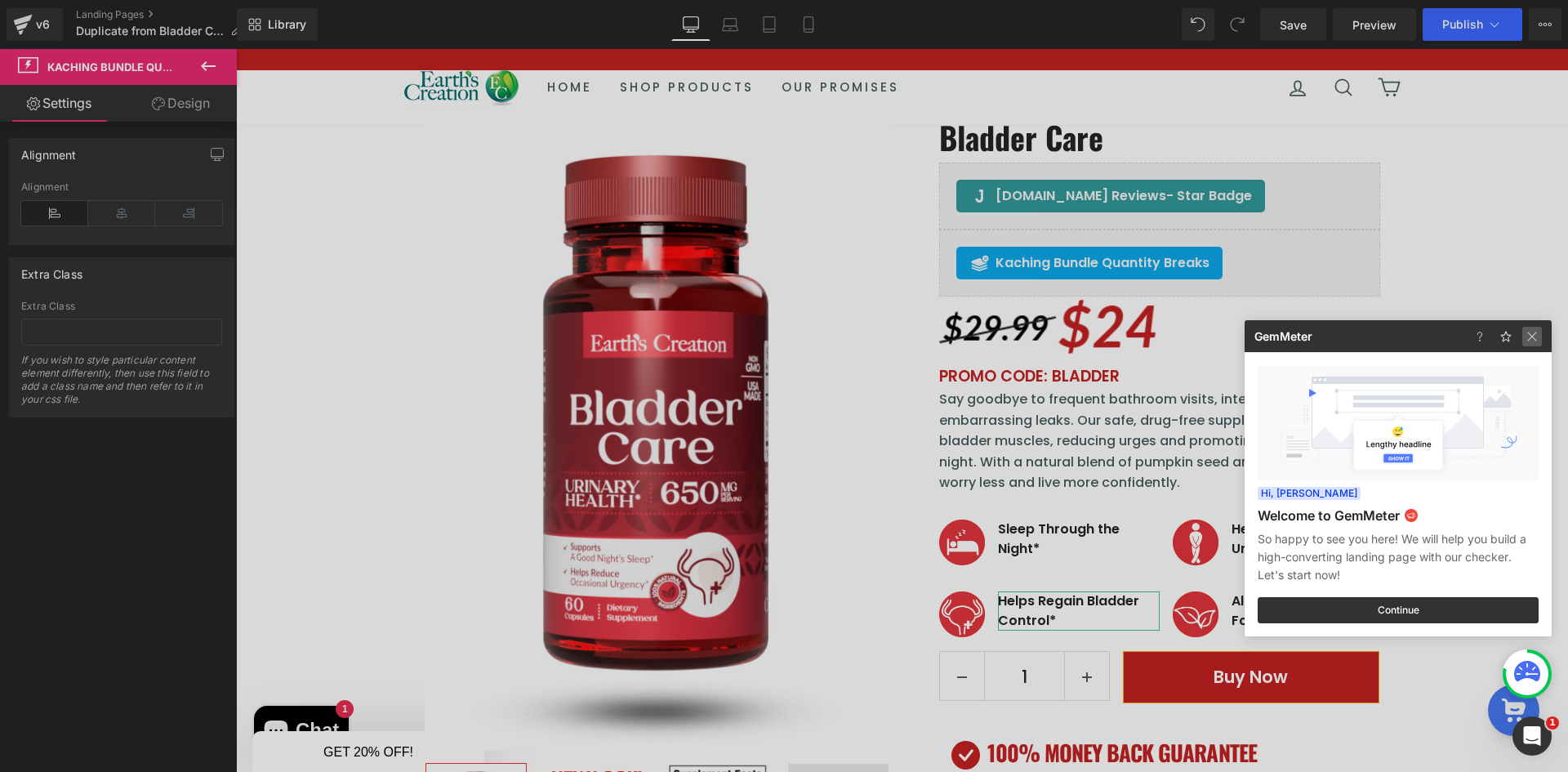
click at [0, 0] on img at bounding box center [0, 0] width 0 height 0
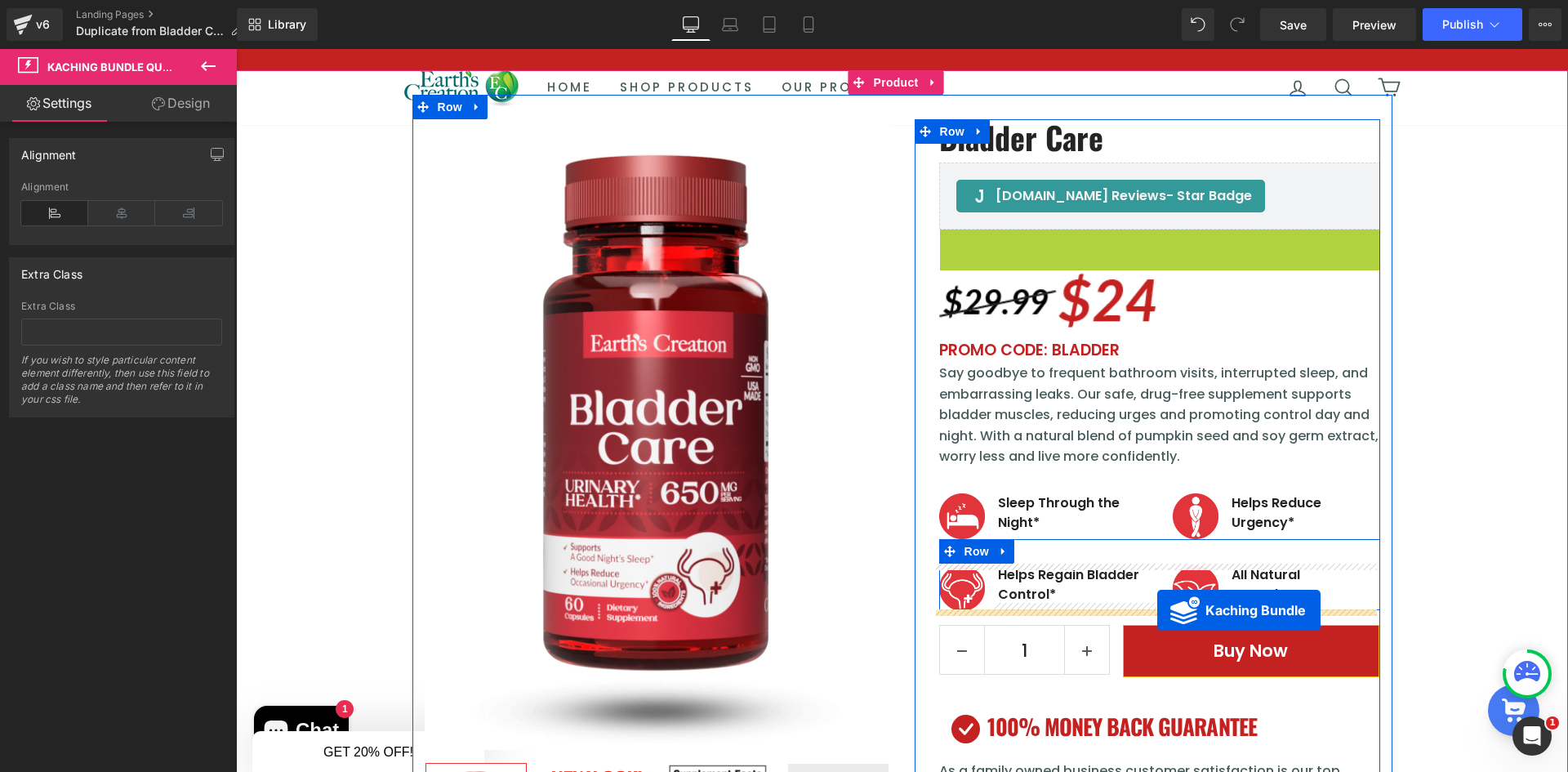
drag, startPoint x: 1149, startPoint y: 237, endPoint x: 1157, endPoint y: 610, distance: 373.1
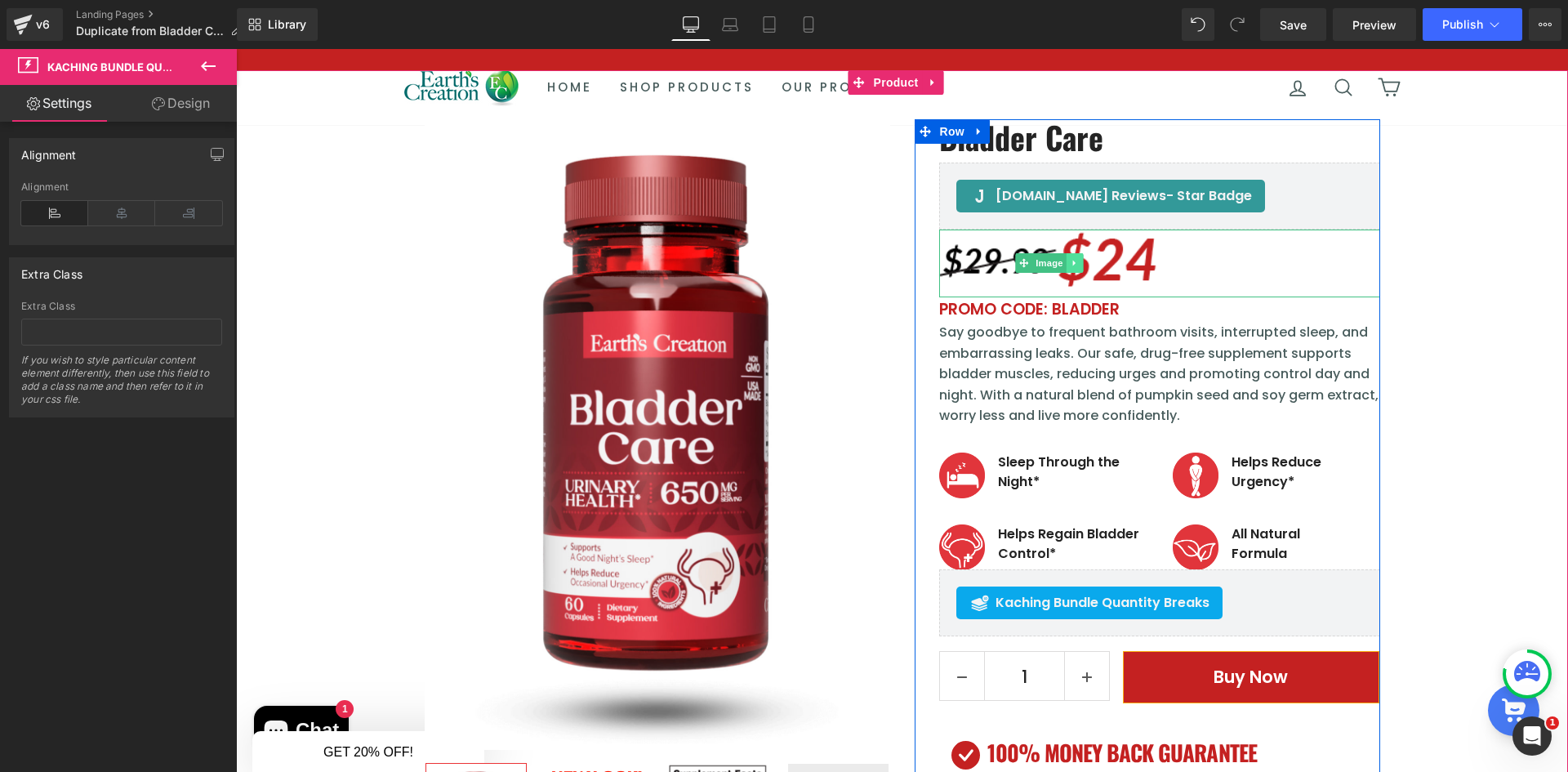
click at [1070, 259] on icon at bounding box center [1074, 263] width 9 height 10
click at [1080, 264] on icon at bounding box center [1083, 263] width 9 height 9
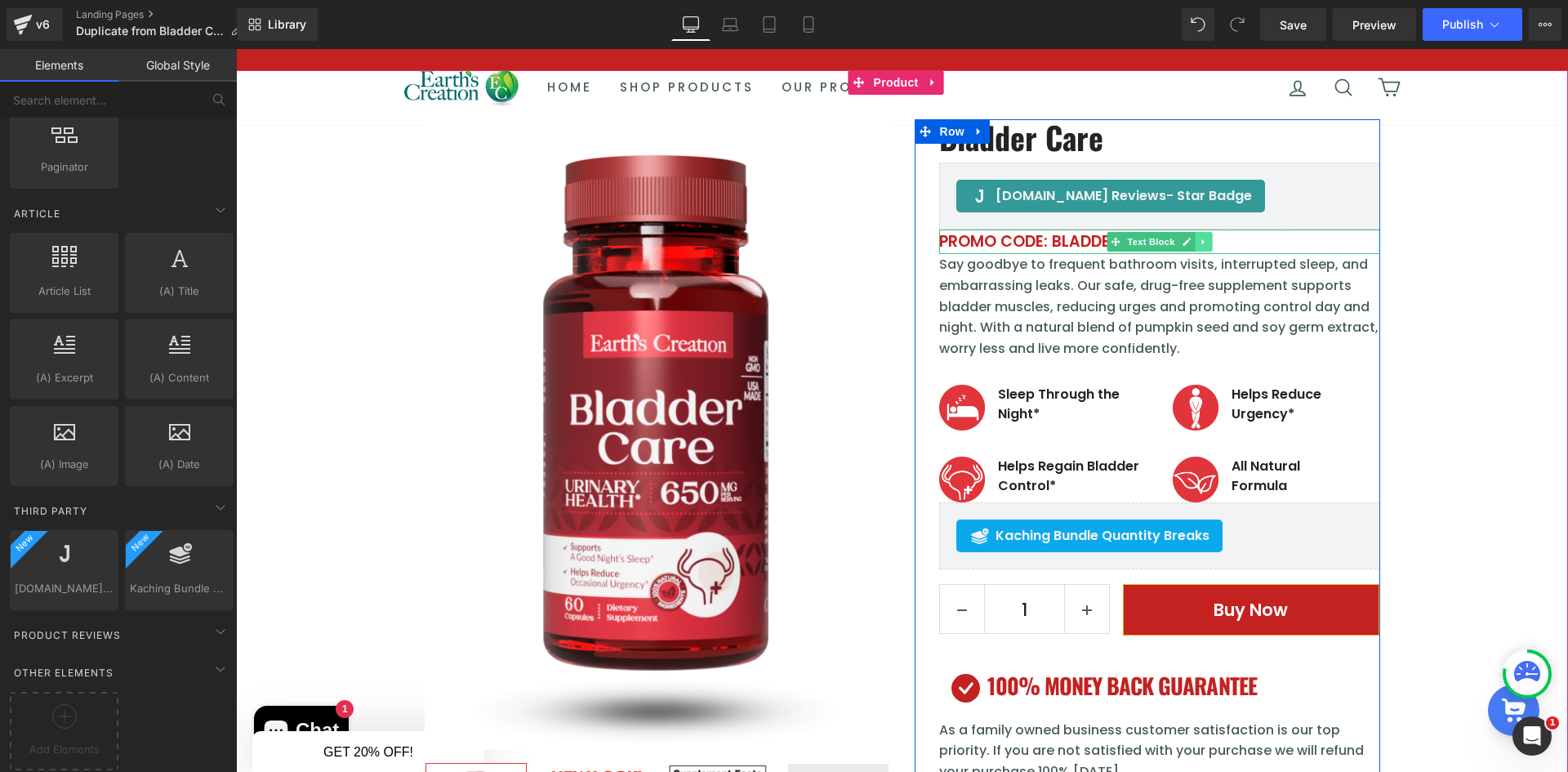
click at [1199, 242] on icon at bounding box center [1203, 241] width 9 height 10
click at [1203, 246] on link at bounding box center [1211, 242] width 17 height 20
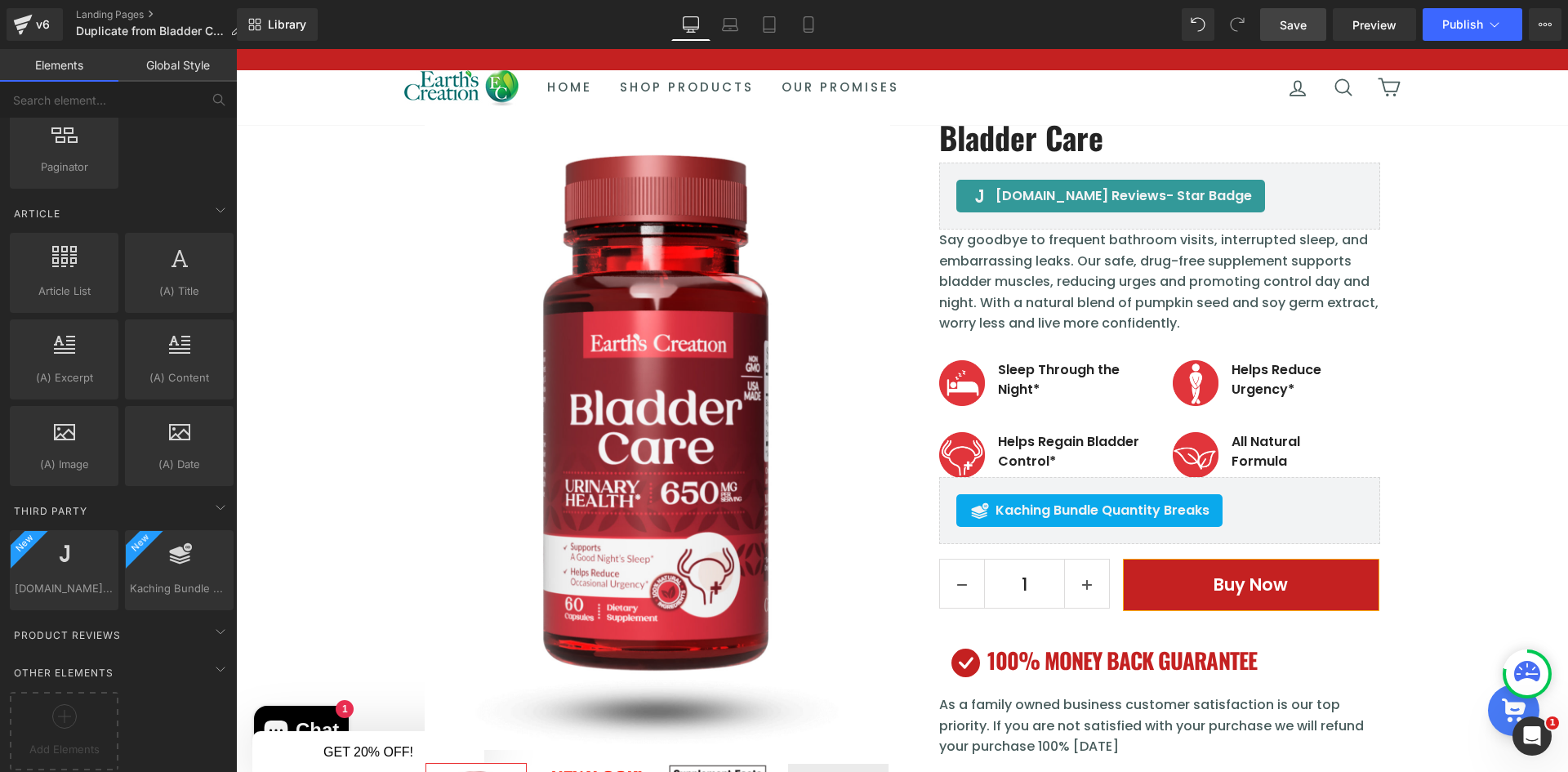
click at [1280, 34] on link "Save" at bounding box center [1292, 24] width 66 height 32
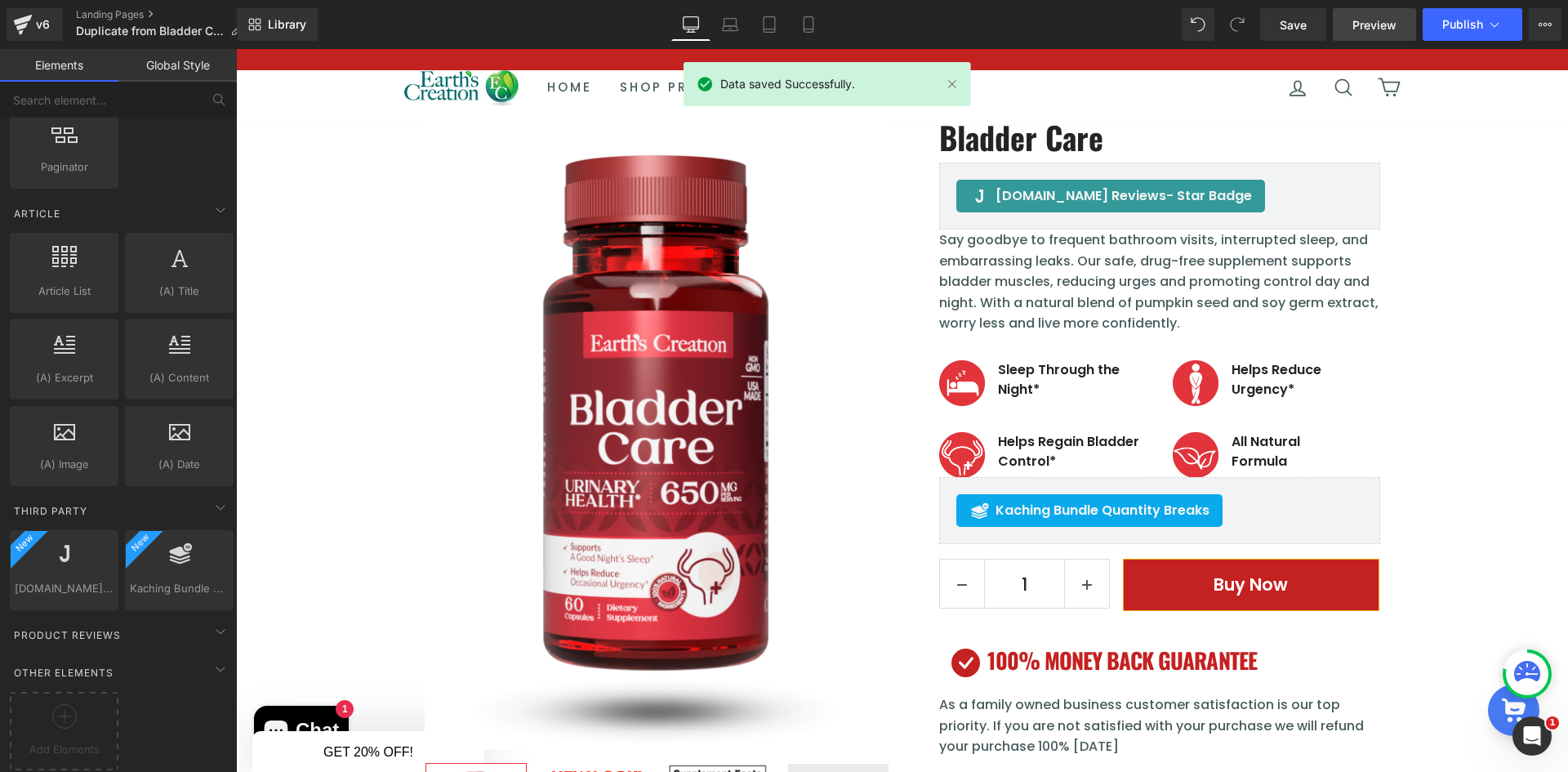
click at [1379, 23] on span "Preview" at bounding box center [1374, 24] width 44 height 17
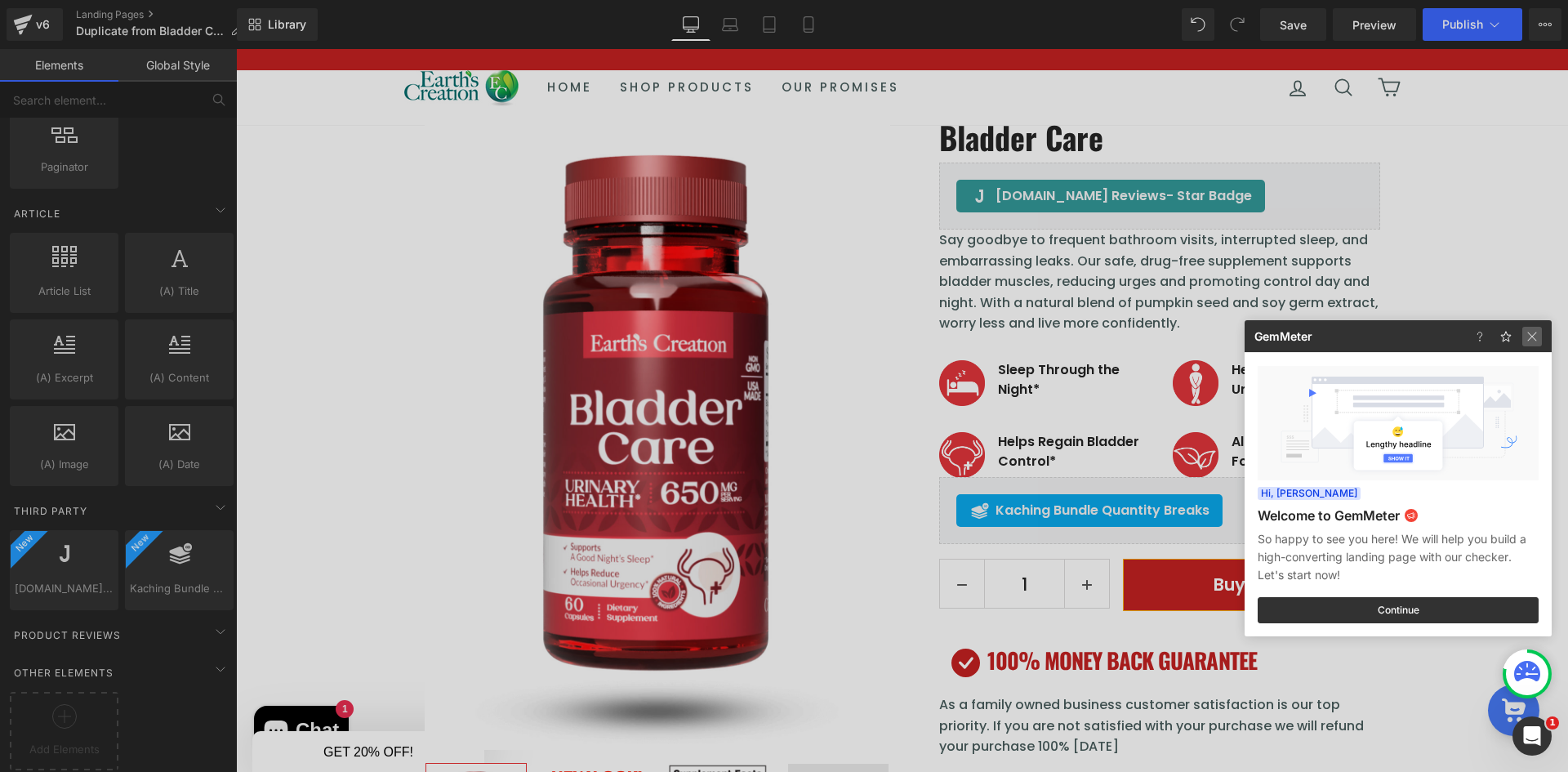
drag, startPoint x: 1537, startPoint y: 332, endPoint x: 1181, endPoint y: 370, distance: 358.0
click at [0, 0] on img at bounding box center [0, 0] width 0 height 0
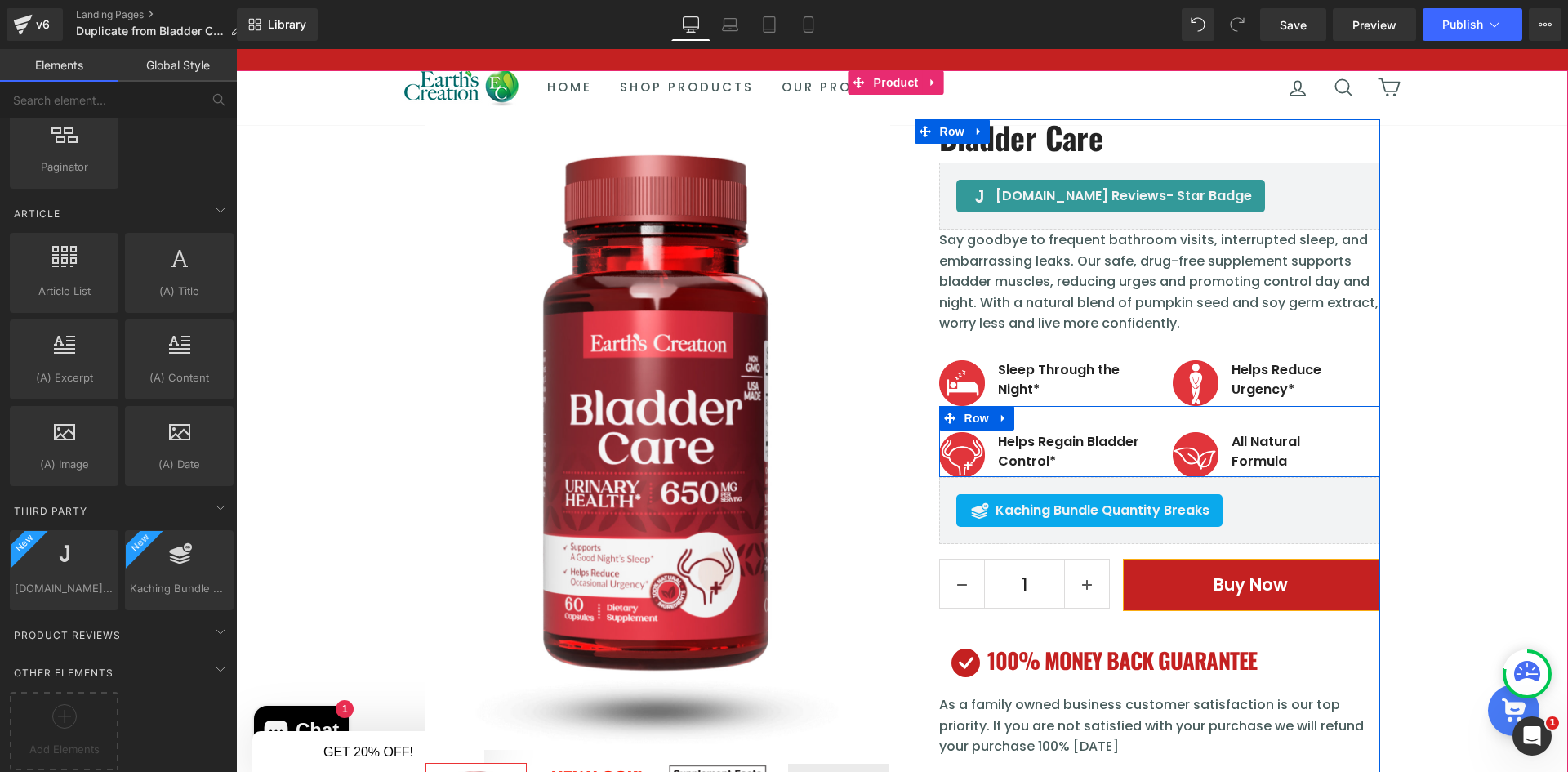
scroll to position [261, 0]
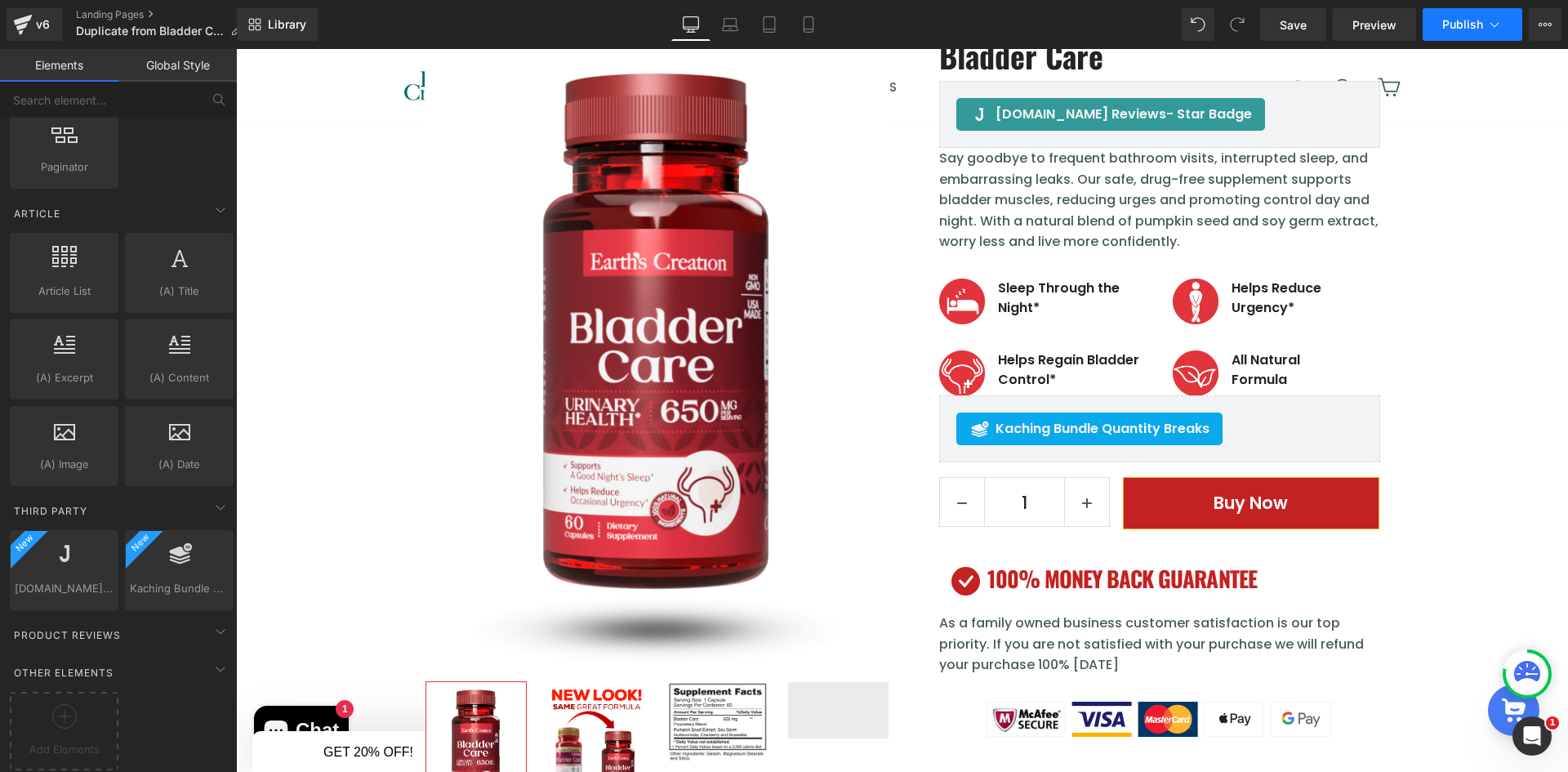
click at [1467, 23] on span "Publish" at bounding box center [1462, 24] width 41 height 14
click at [1466, 23] on span "Publish" at bounding box center [1462, 24] width 41 height 14
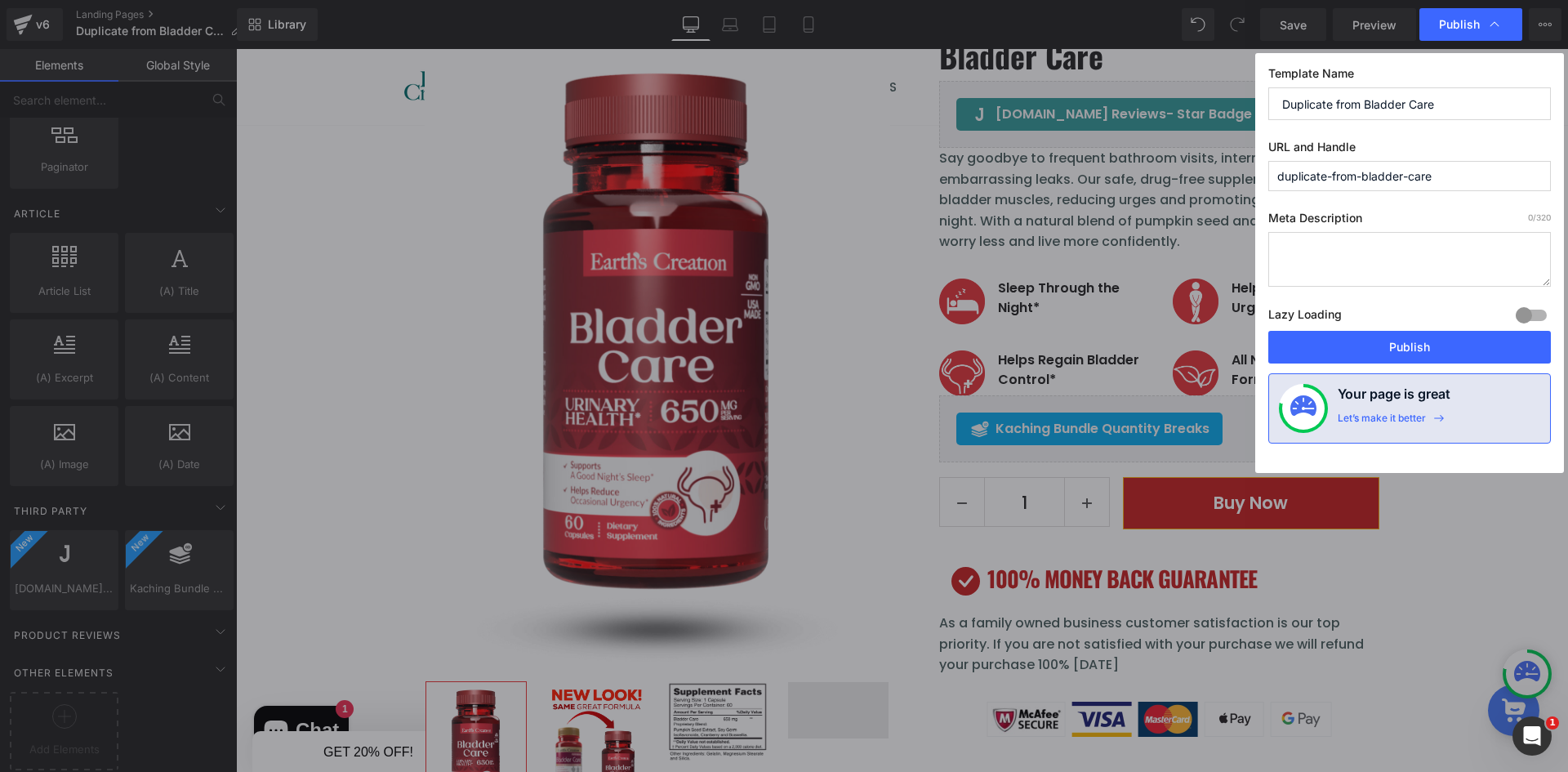
click at [1361, 108] on input "Duplicate from Bladder Care" at bounding box center [1409, 104] width 283 height 32
drag, startPoint x: 1363, startPoint y: 102, endPoint x: 1224, endPoint y: 106, distance: 139.1
click at [1224, 106] on div "Publish Template Name Duplicate from Bladder Care URL and Handle duplicate-from…" at bounding box center [784, 386] width 1568 height 772
click at [1285, 110] on input "Bladder Care" at bounding box center [1409, 104] width 283 height 32
click at [1394, 108] on input "Bladder Care" at bounding box center [1409, 104] width 283 height 32
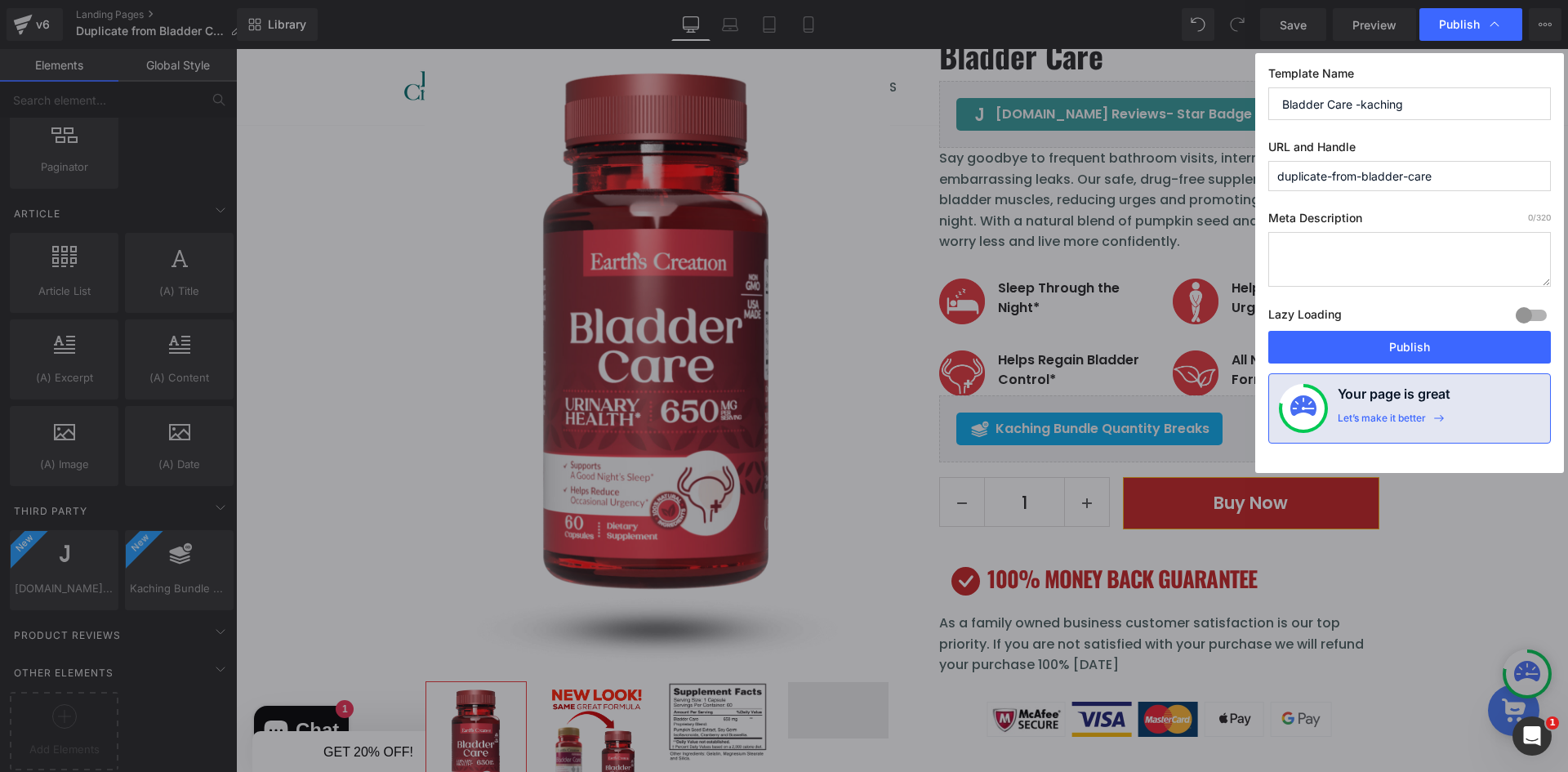
type input "Bladder Care -kaching"
drag, startPoint x: 1363, startPoint y: 174, endPoint x: 1194, endPoint y: 181, distance: 169.1
click at [1205, 171] on div "Publish Template Name Bladder Care -kaching URL and Handle duplicate-from-bladd…" at bounding box center [784, 386] width 1568 height 772
click at [1447, 179] on input "bladder-care" at bounding box center [1409, 177] width 283 height 31
type input "bladder-care-exclusive-deal"
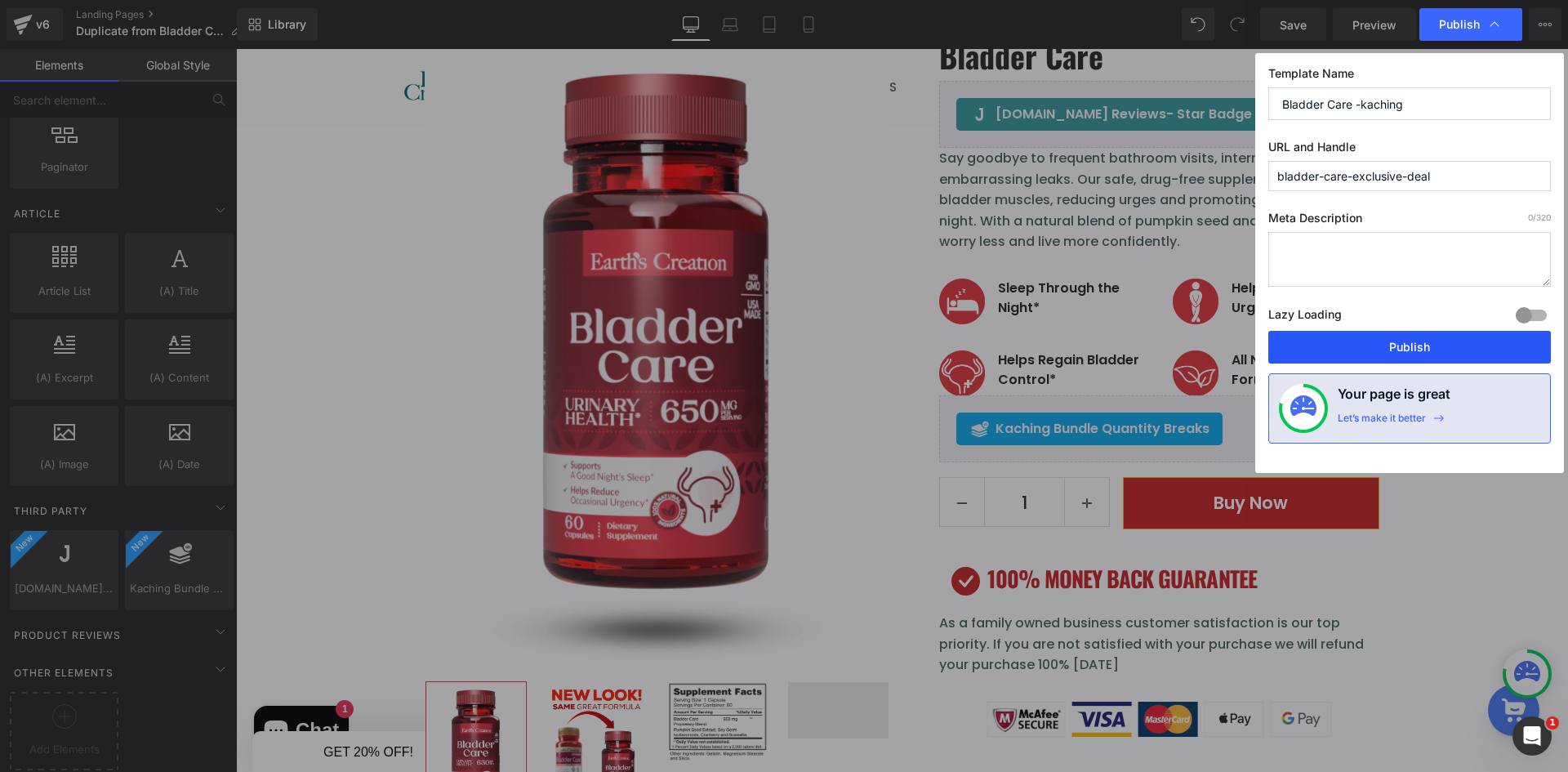
drag, startPoint x: 1433, startPoint y: 356, endPoint x: 1331, endPoint y: 195, distance: 190.6
click at [1433, 356] on button "Publish" at bounding box center [1409, 347] width 283 height 32
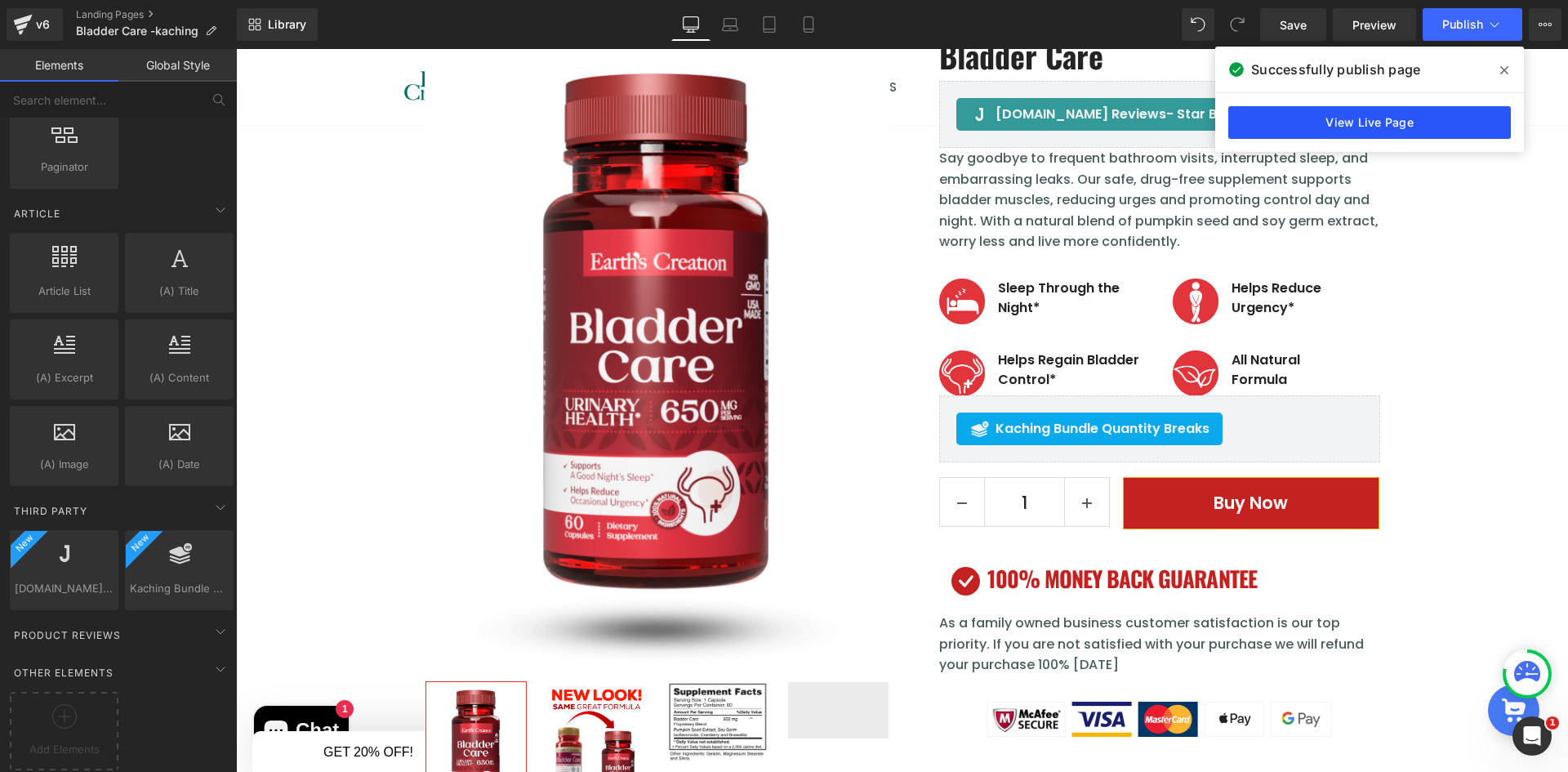
click at [1420, 122] on link "View Live Page" at bounding box center [1370, 123] width 283 height 32
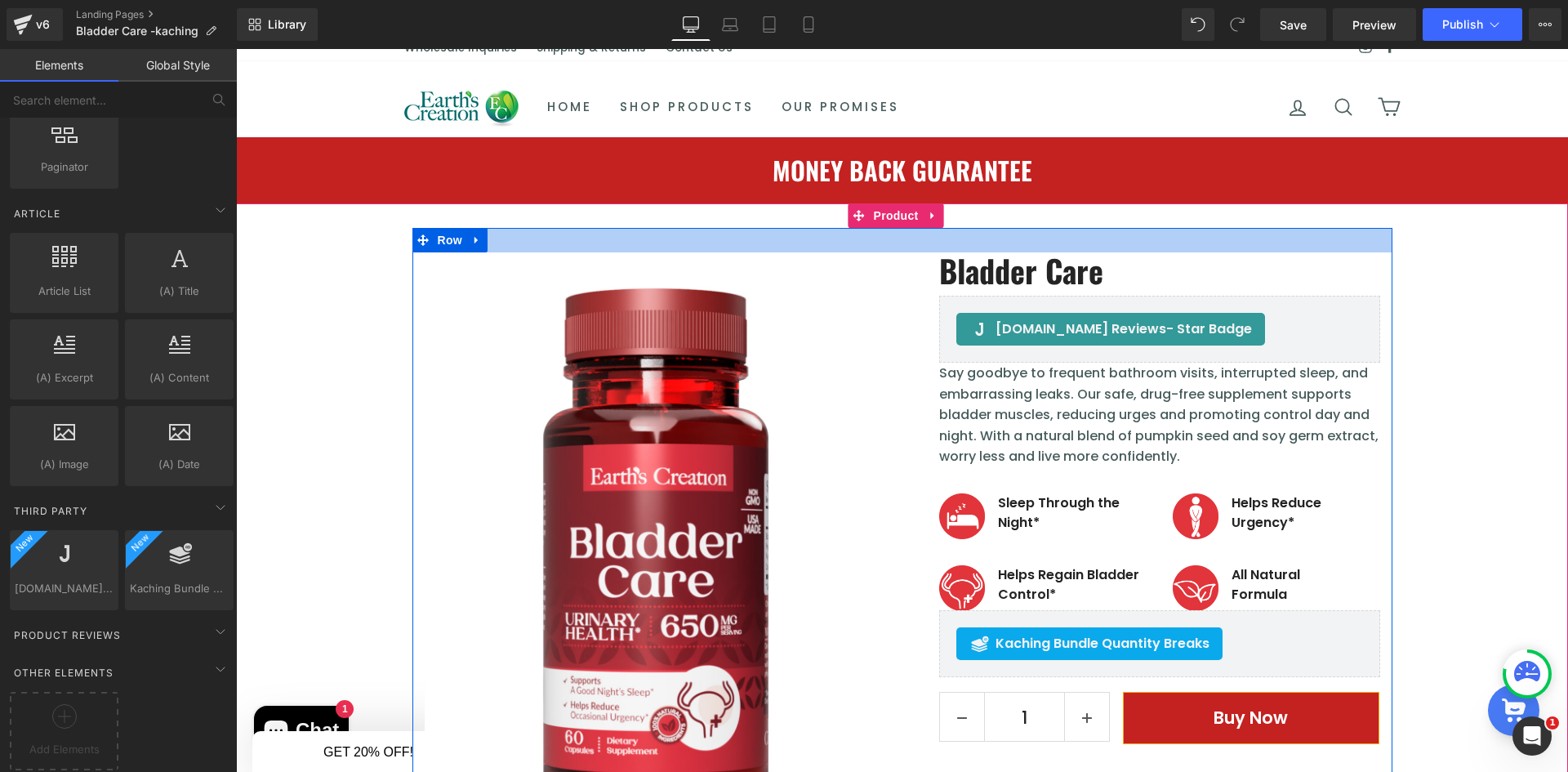
scroll to position [82, 0]
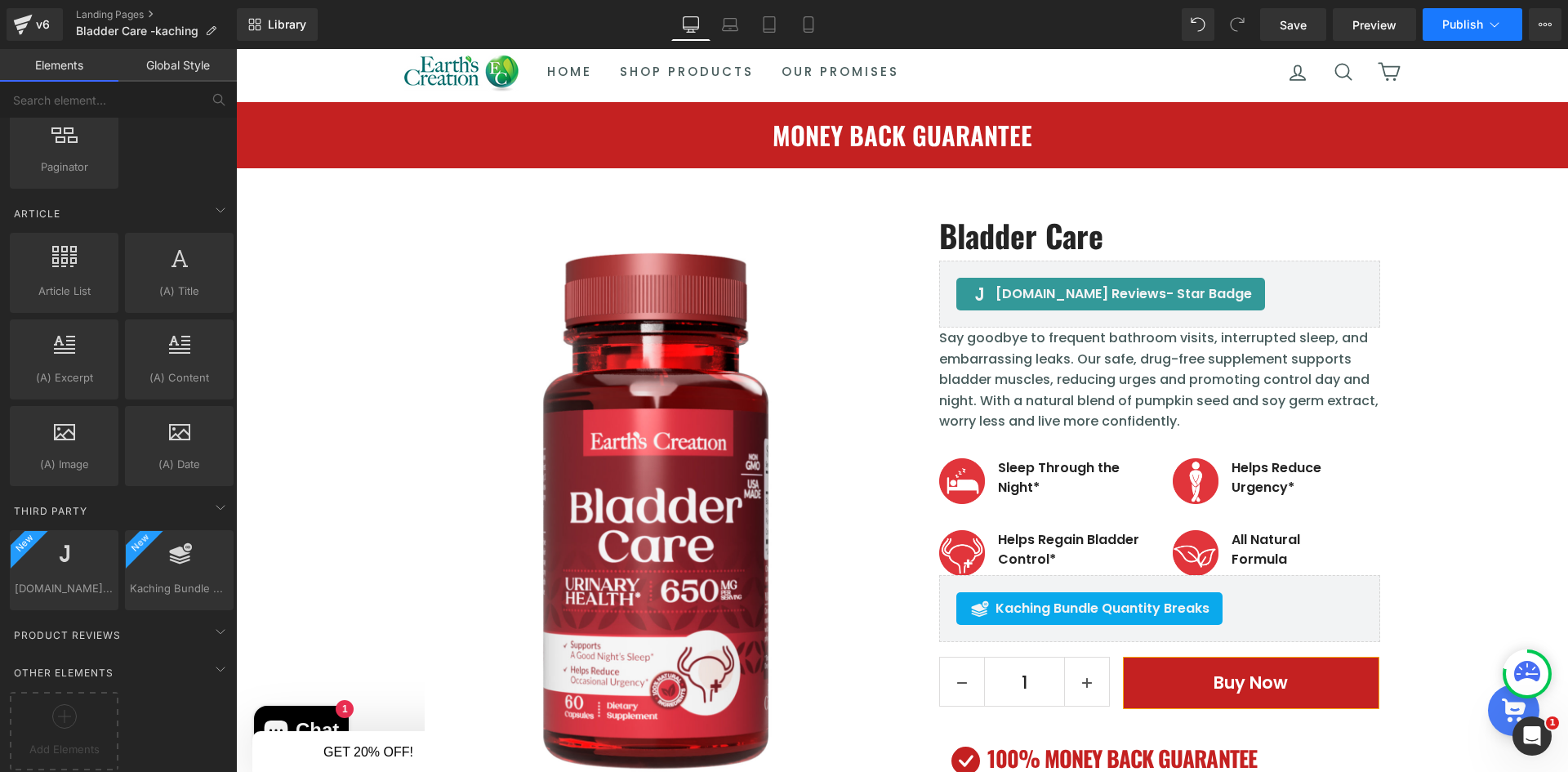
click at [1470, 31] on button "Publish" at bounding box center [1473, 24] width 100 height 32
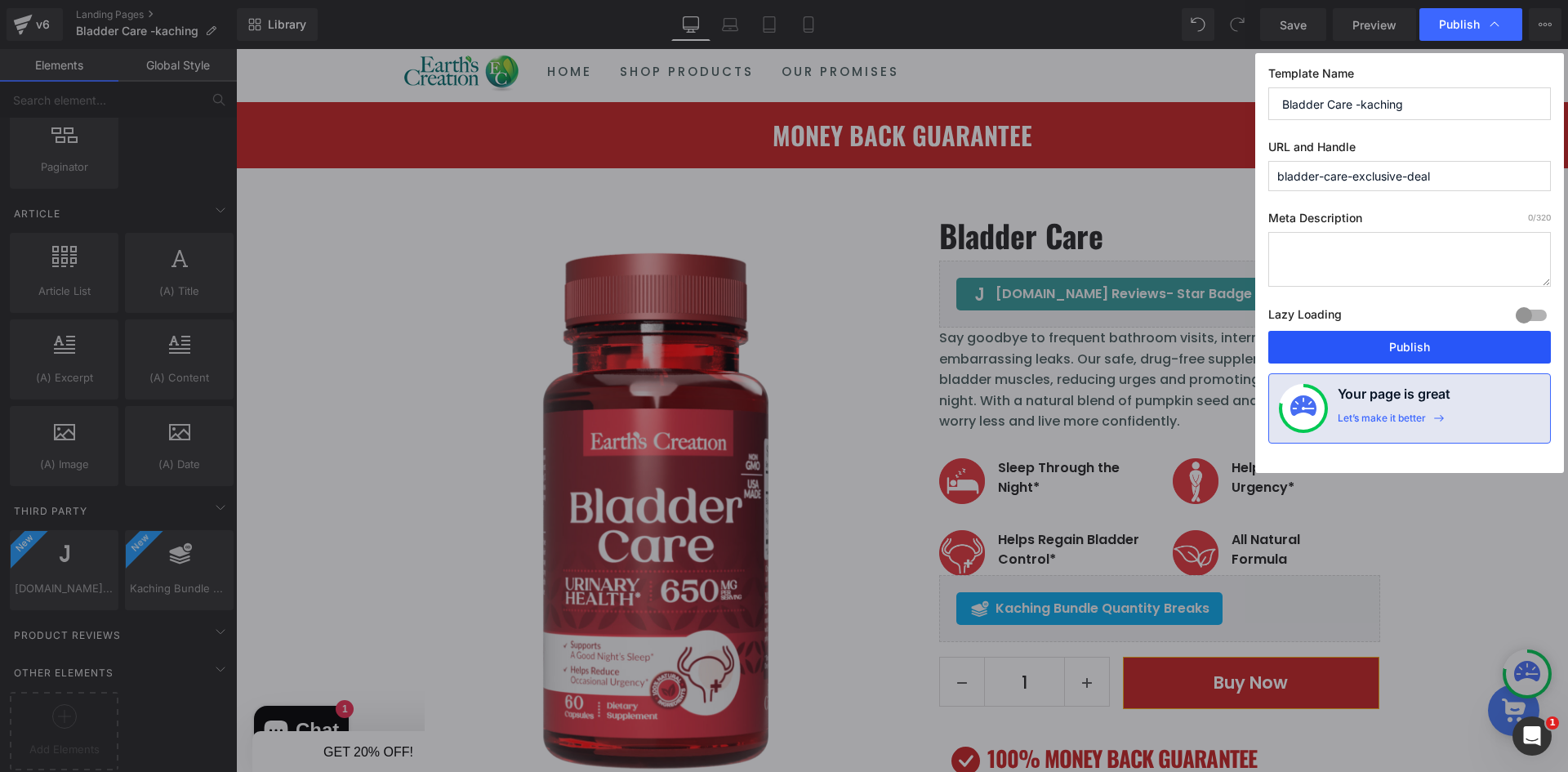
drag, startPoint x: 1384, startPoint y: 350, endPoint x: 1135, endPoint y: 291, distance: 255.9
click at [1384, 350] on button "Publish" at bounding box center [1409, 347] width 283 height 32
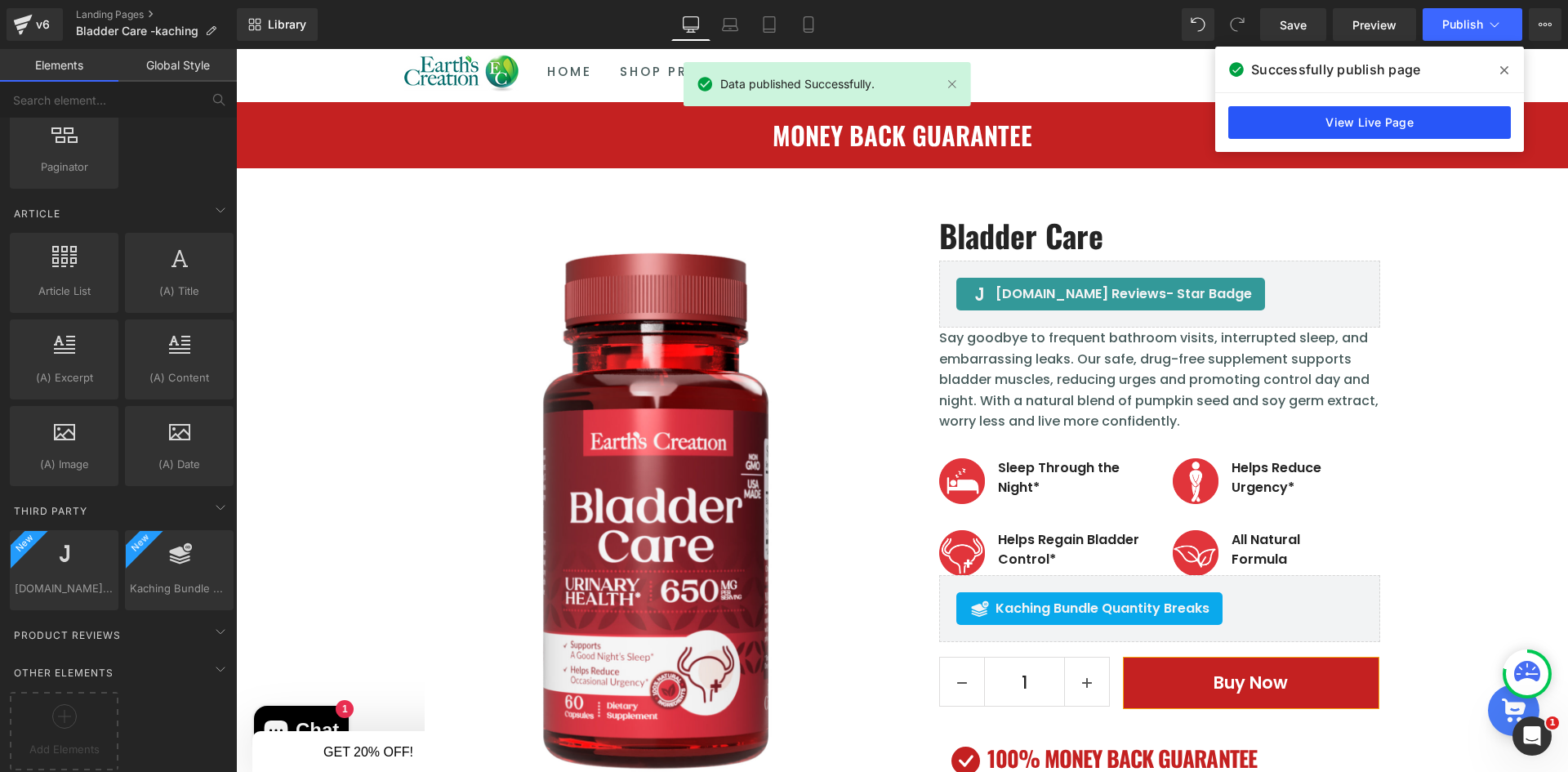
click at [1395, 123] on link "View Live Page" at bounding box center [1370, 123] width 283 height 32
